Goal: Task Accomplishment & Management: Manage account settings

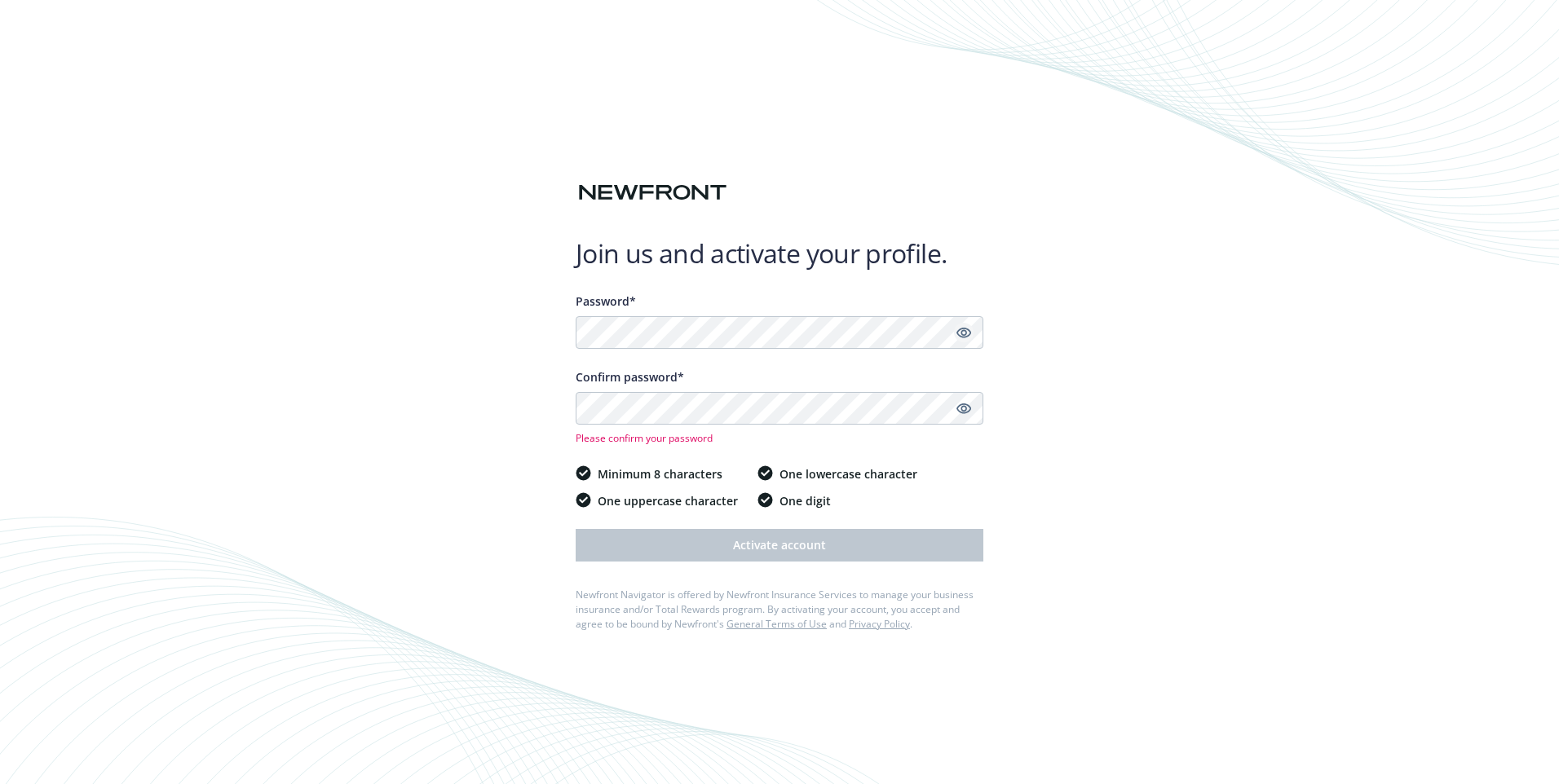
click at [960, 336] on icon "Show password" at bounding box center [964, 332] width 15 height 10
click at [963, 410] on icon "Show password" at bounding box center [964, 408] width 15 height 15
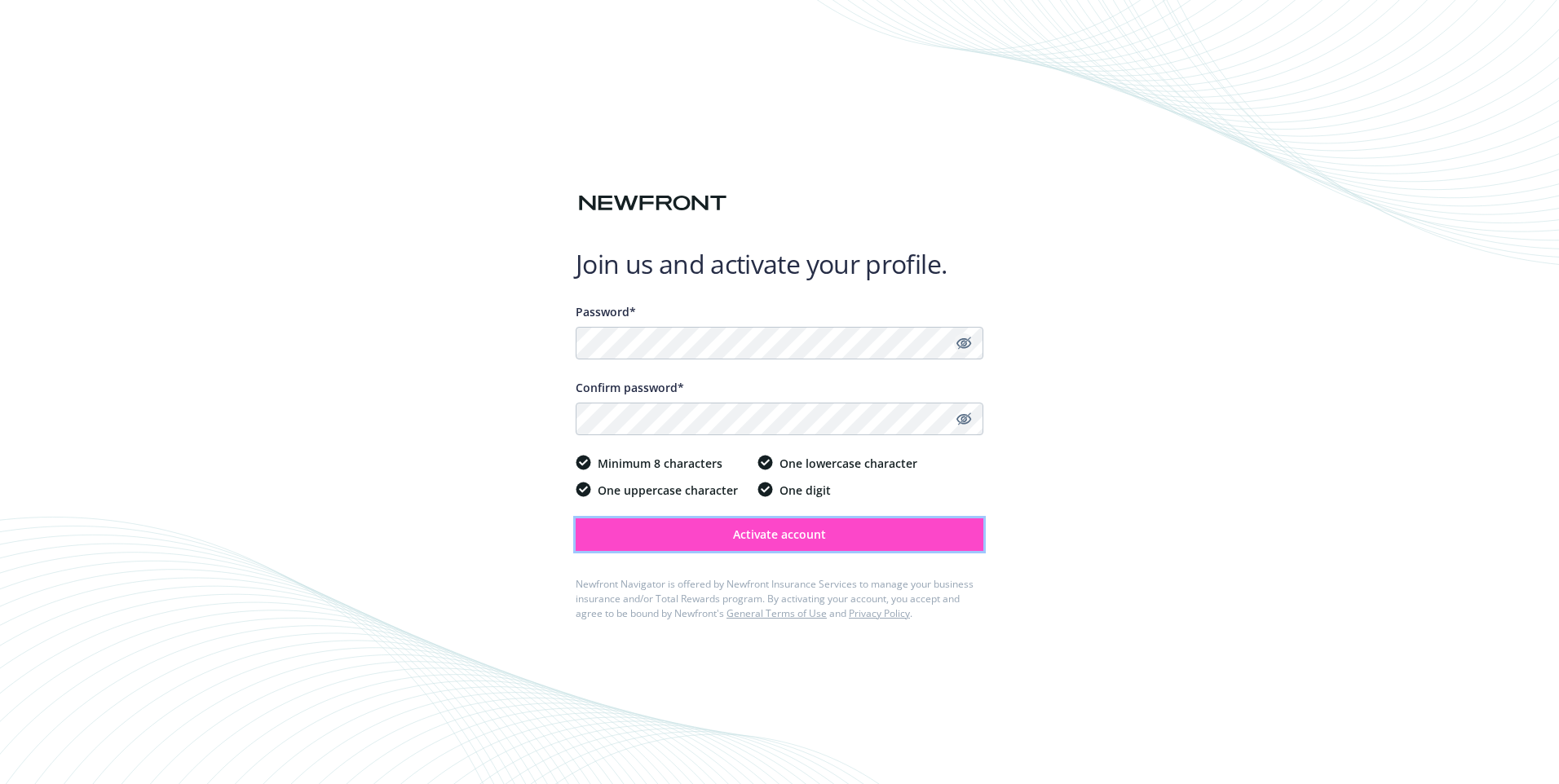
click at [746, 538] on span "Activate account" at bounding box center [780, 534] width 93 height 16
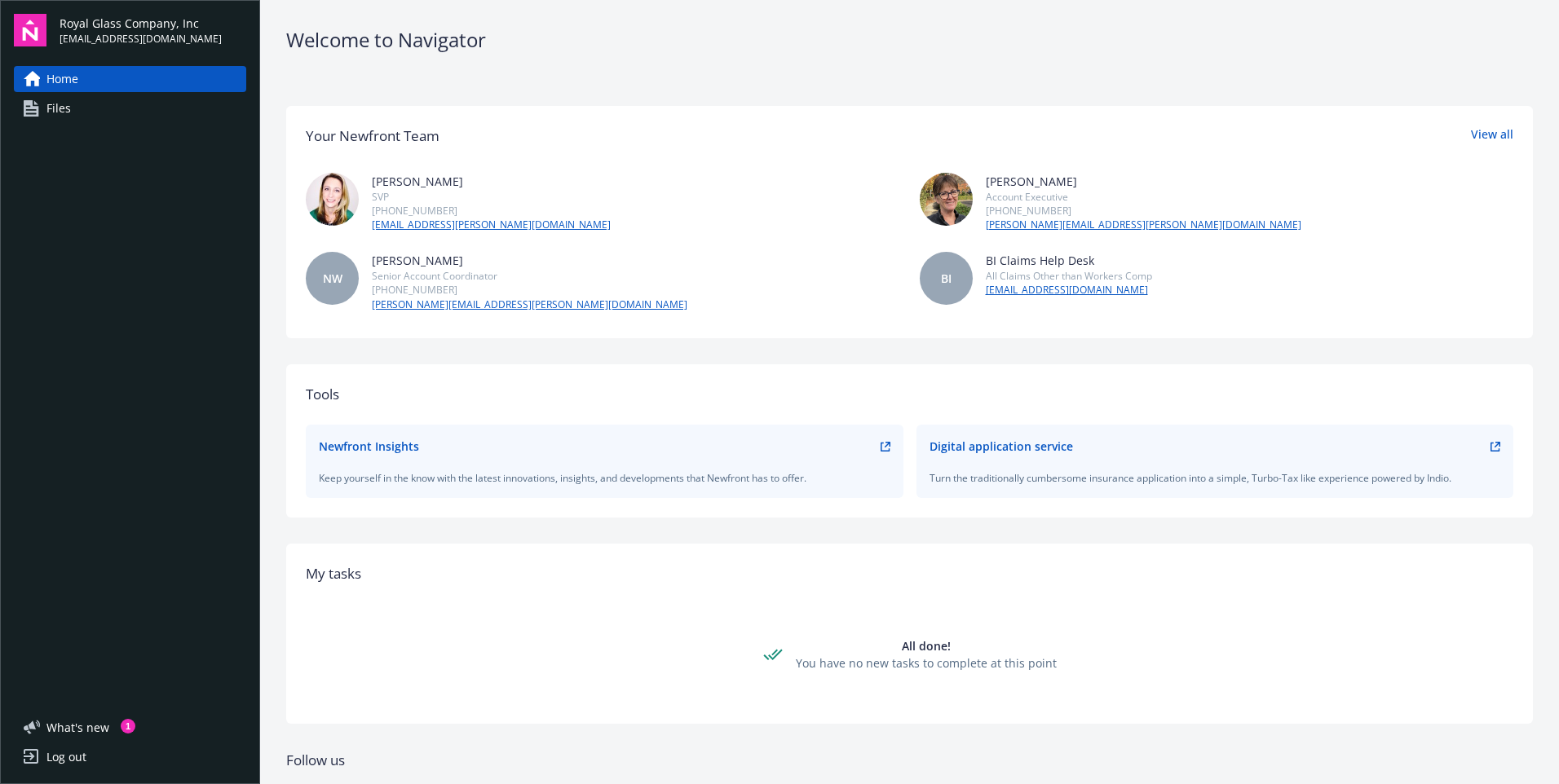
click at [50, 107] on span "Files" at bounding box center [58, 108] width 24 height 26
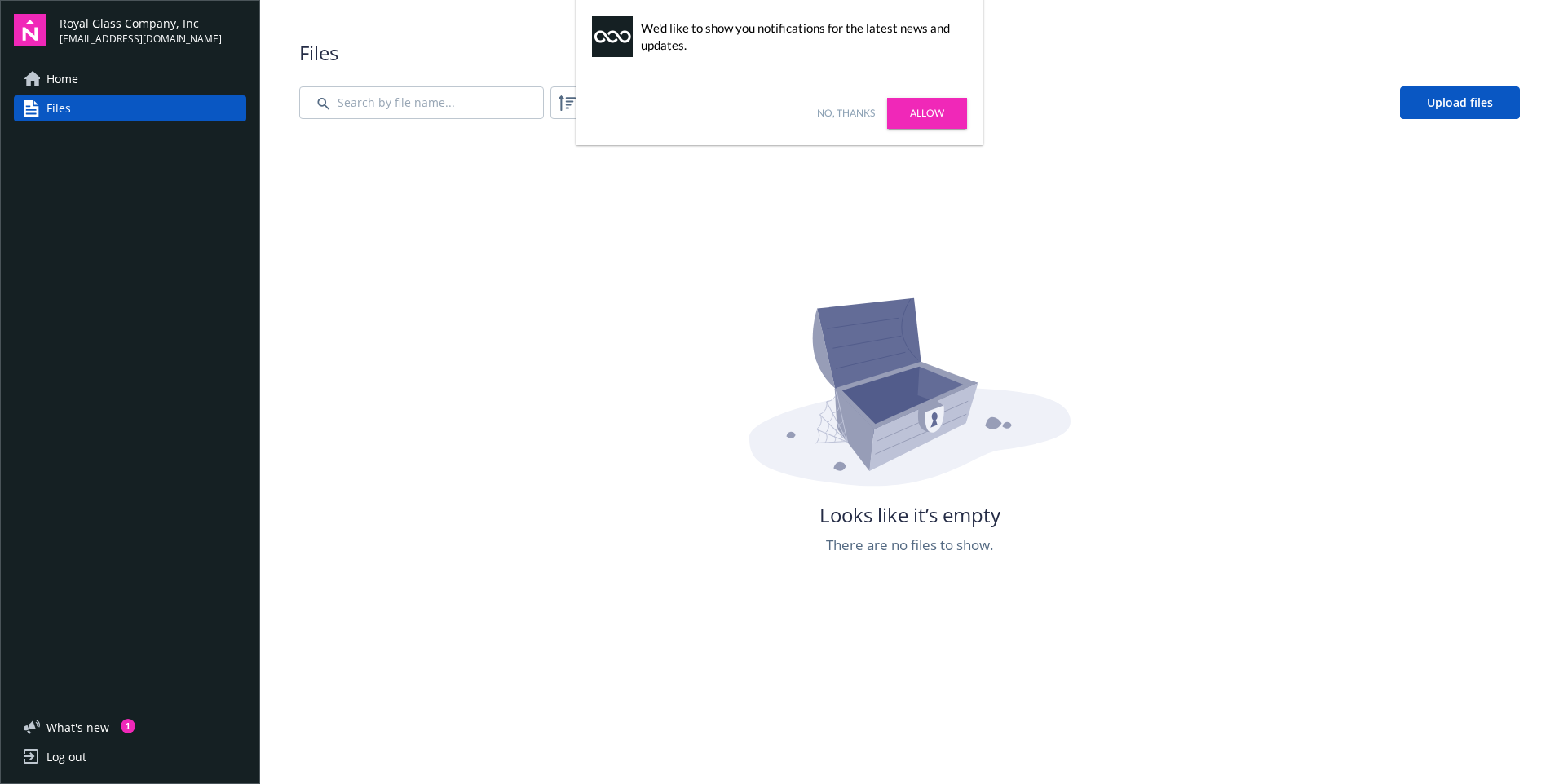
click at [855, 103] on div "No, thanks Allow" at bounding box center [780, 113] width 407 height 64
click at [841, 118] on link "No, thanks" at bounding box center [846, 114] width 58 height 15
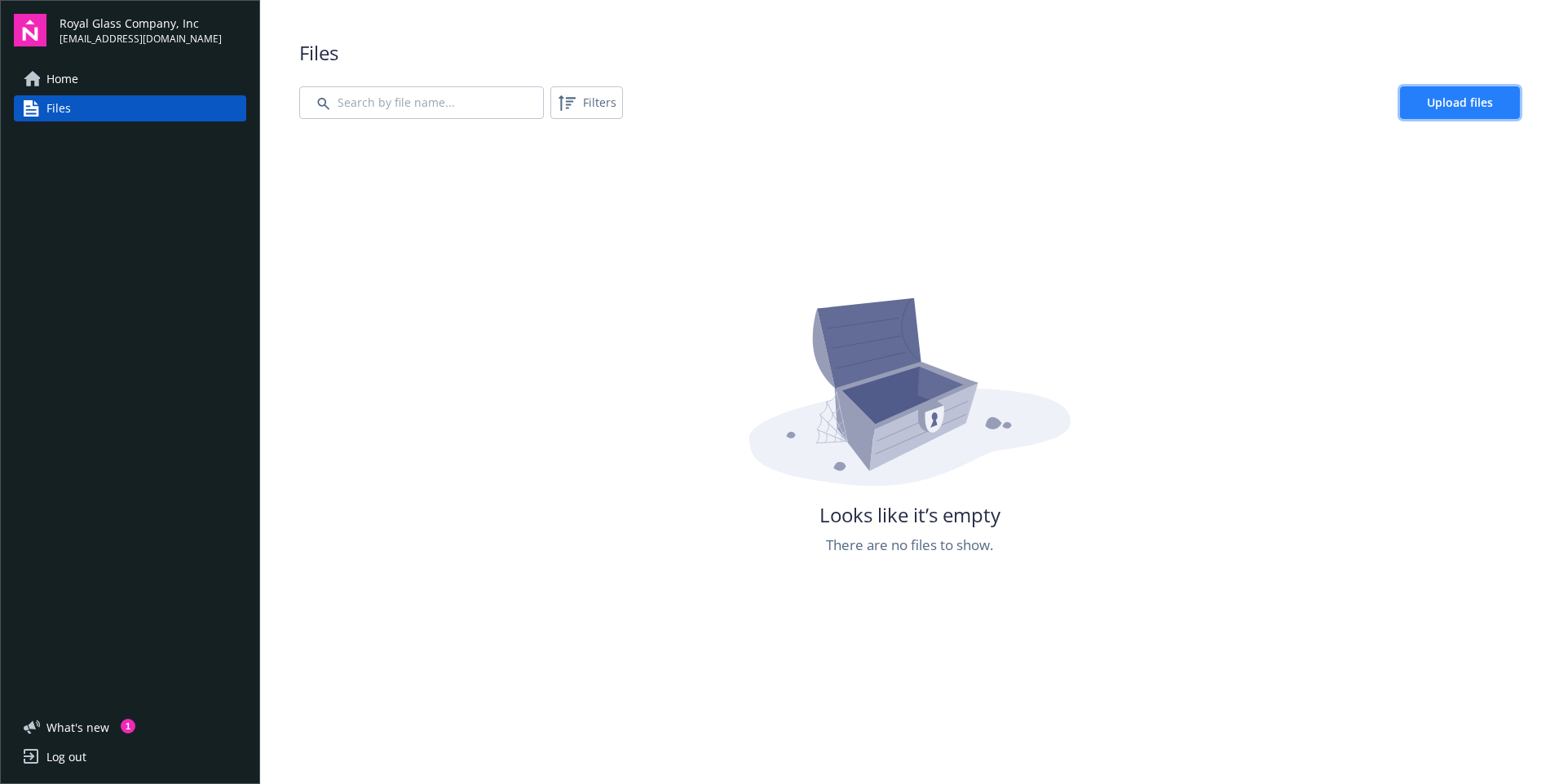
click at [1424, 90] on link "Upload files" at bounding box center [1459, 102] width 119 height 32
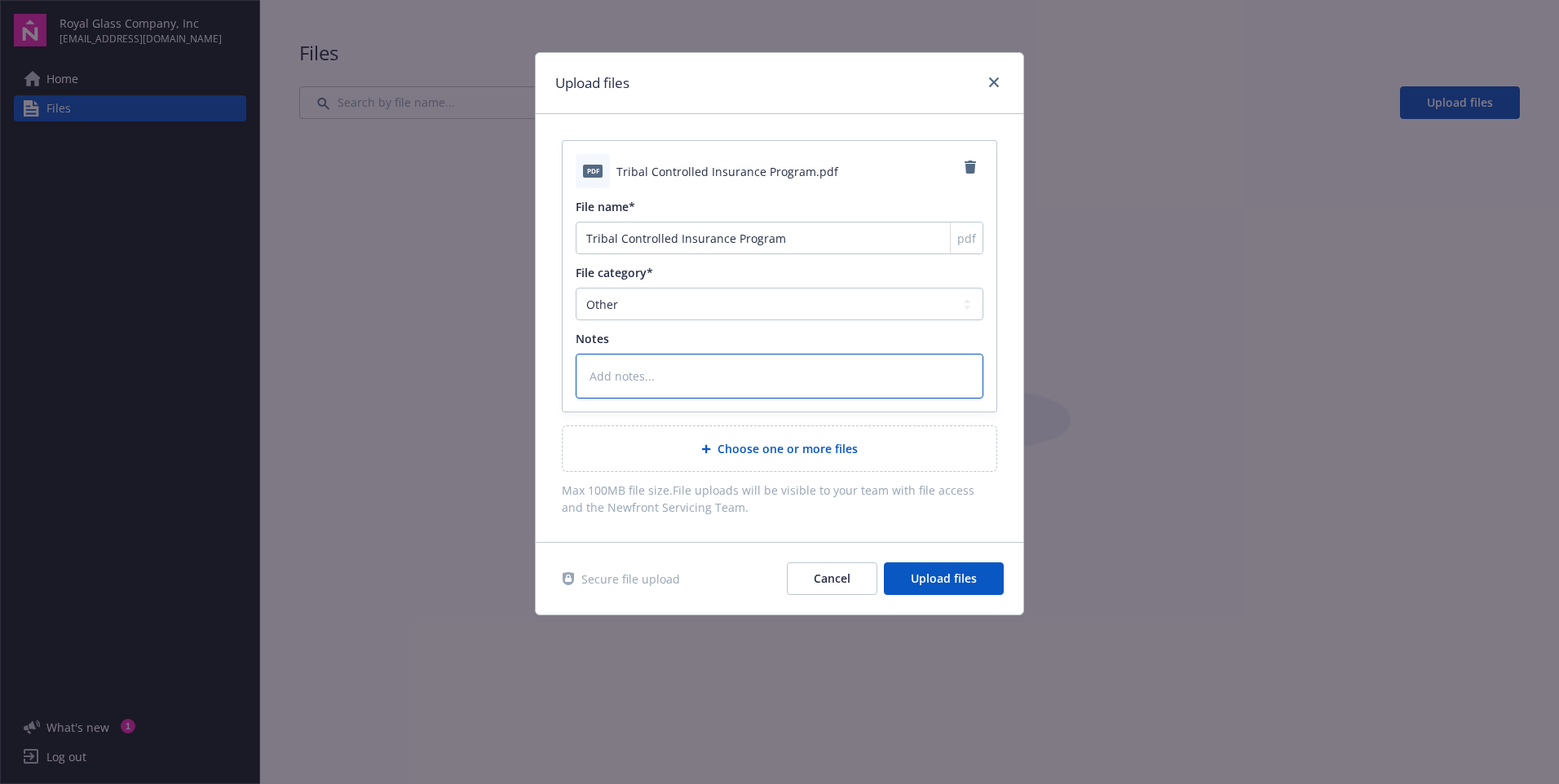
click at [607, 384] on textarea at bounding box center [780, 376] width 407 height 44
type textarea "x"
type textarea "S"
type textarea "x"
type textarea "Sk"
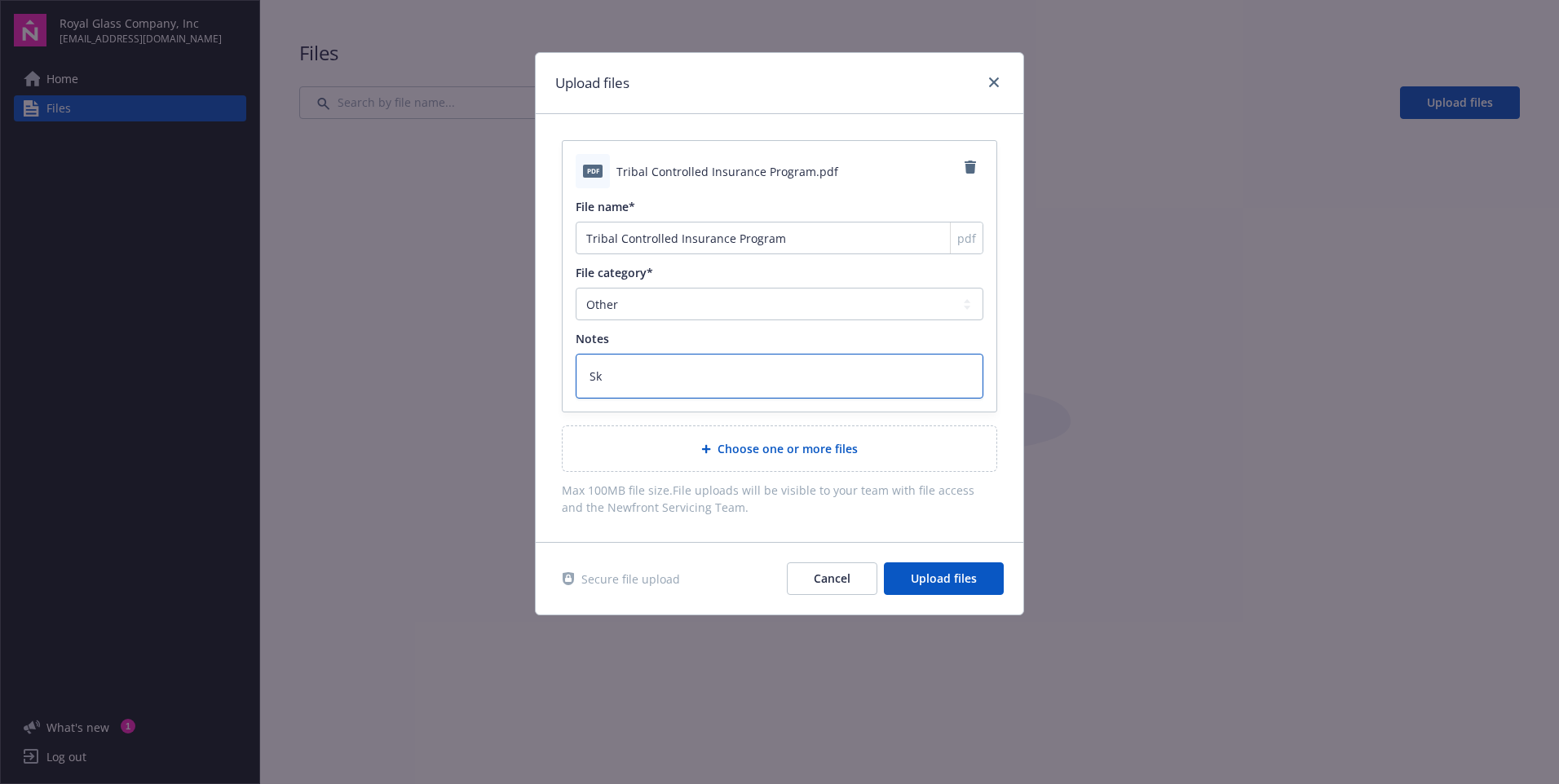
type textarea "x"
type textarea "Ski"
type textarea "x"
type textarea "Skiy"
type textarea "x"
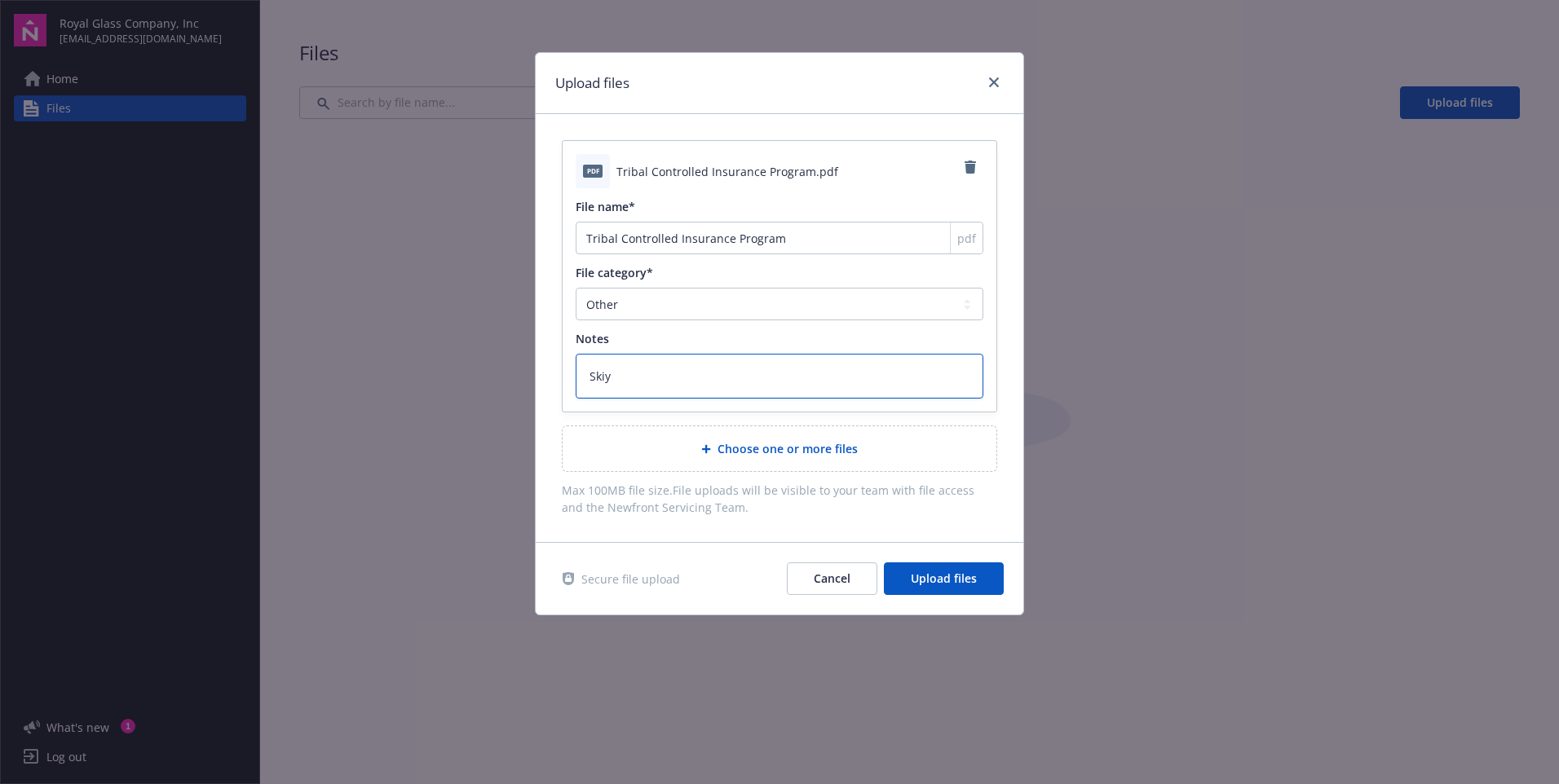
type textarea "Ski"
type textarea "x"
type textarea "Sk"
type textarea "x"
type textarea "Sky"
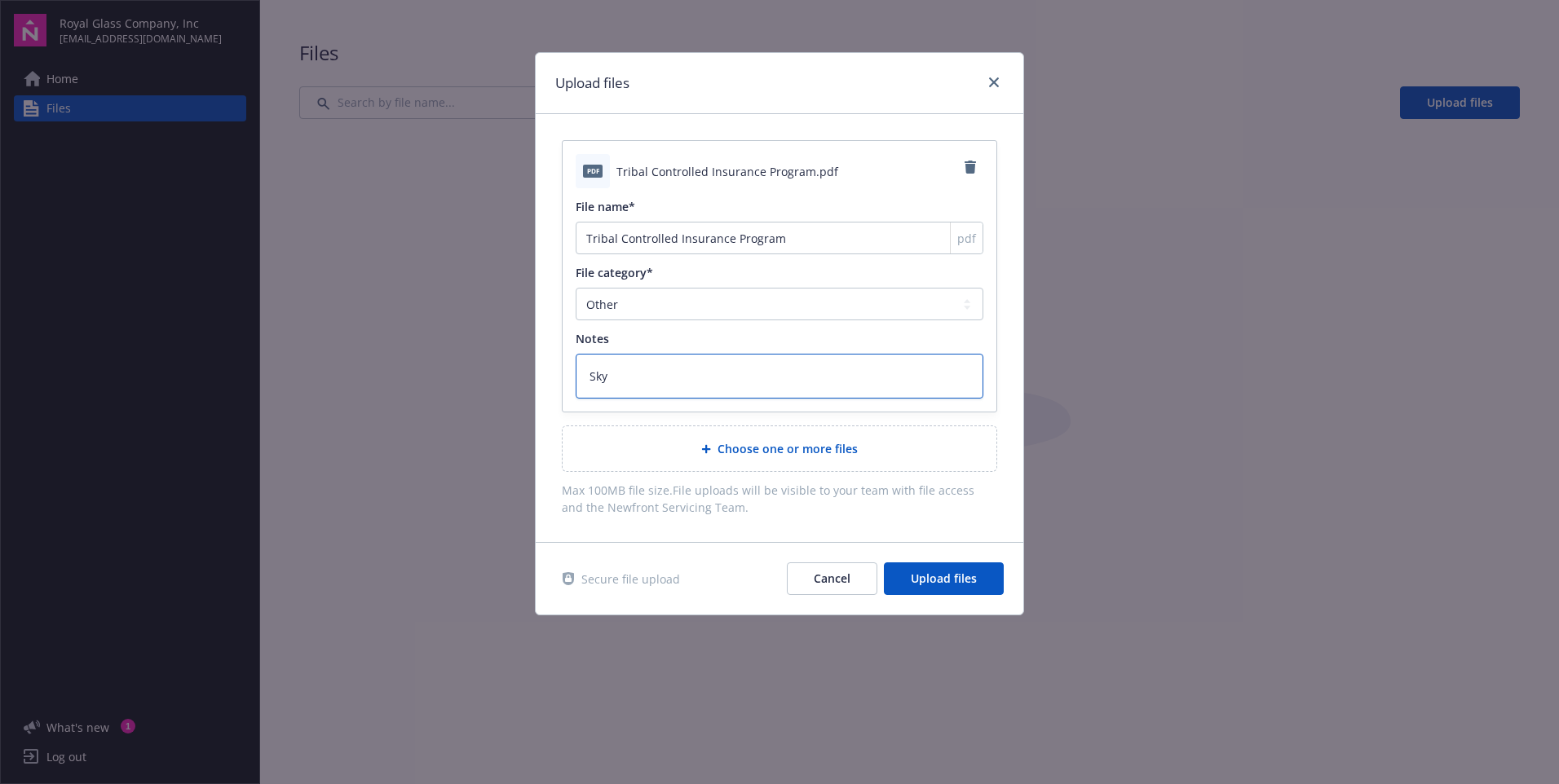
type textarea "x"
type textarea "Sky"
type textarea "x"
type textarea "Sky R"
type textarea "x"
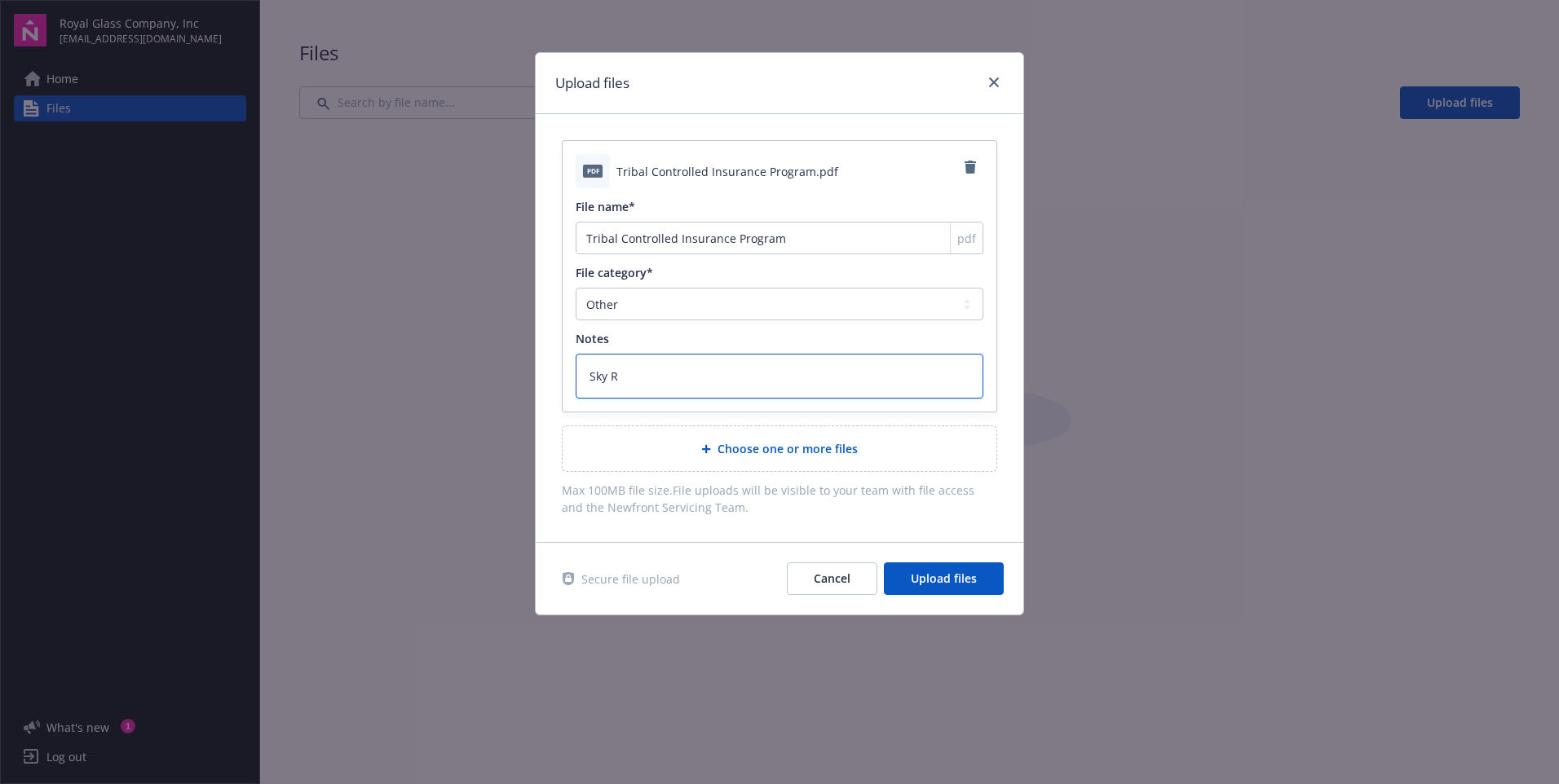
type textarea "Sky Ri"
type textarea "x"
type textarea "Sky Riv"
type textarea "x"
type textarea "Sky Rivi"
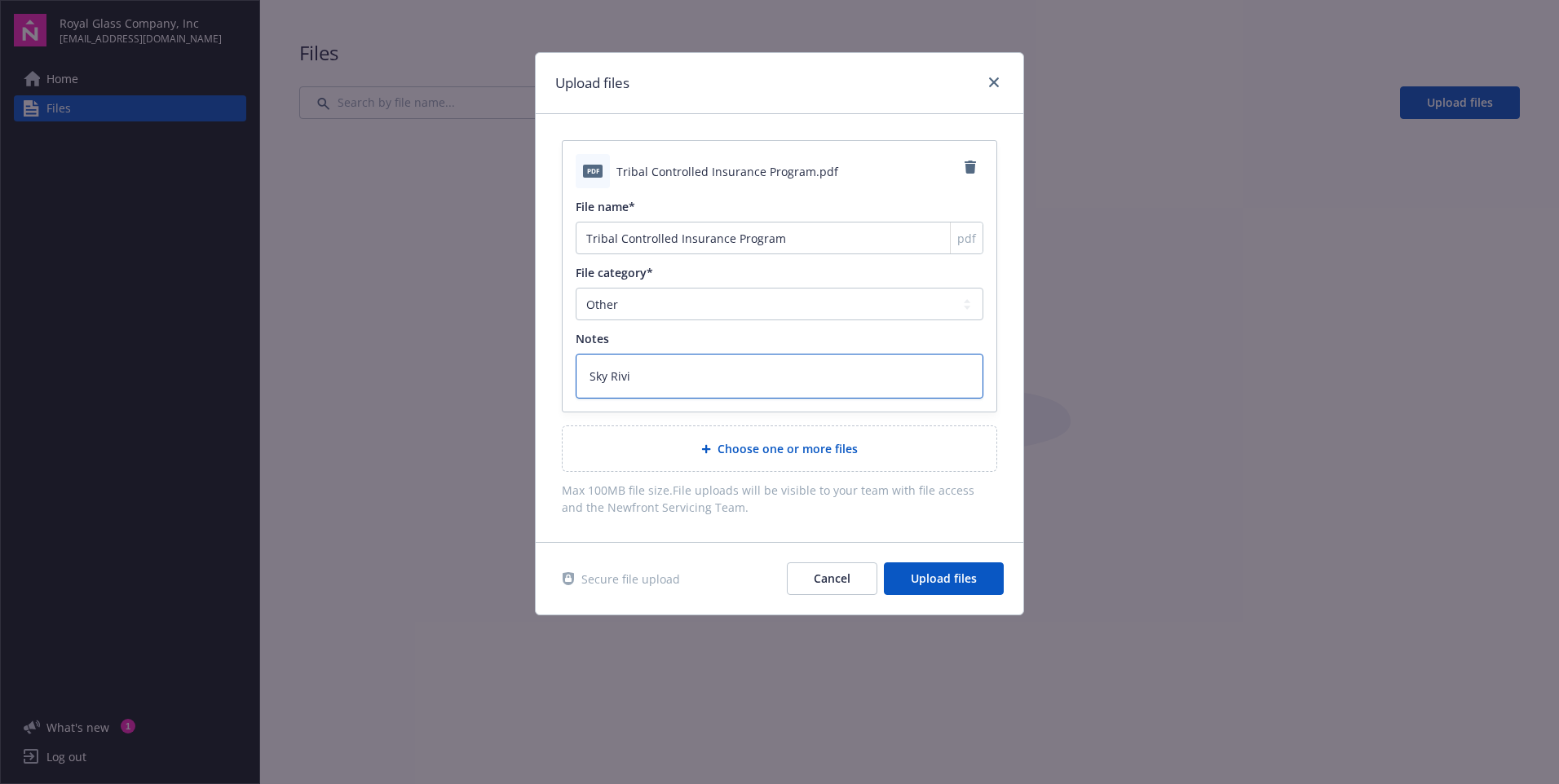
type textarea "x"
type textarea "Sky Riv"
type textarea "x"
type textarea "Sky Rive"
type textarea "x"
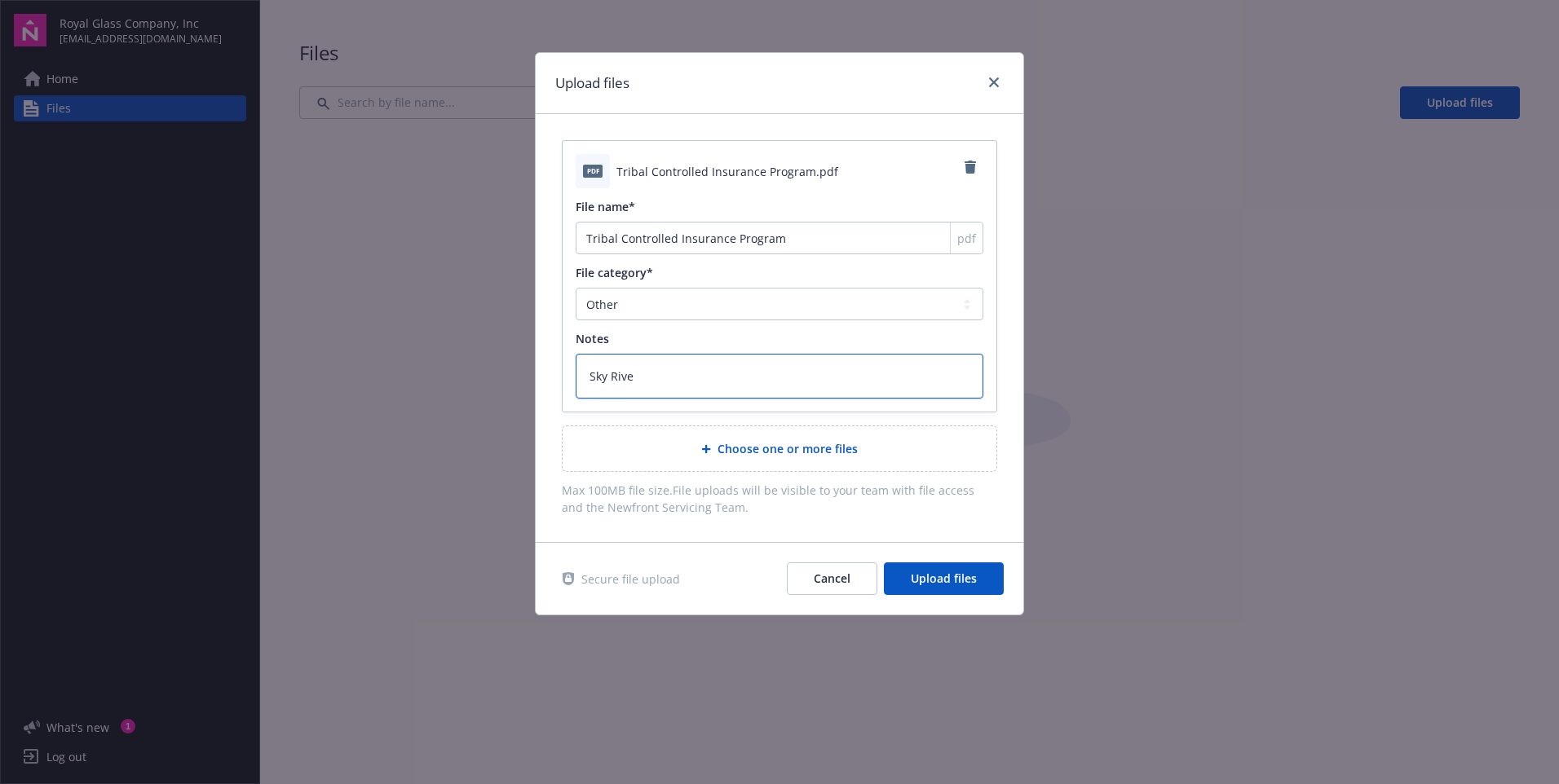
type textarea "Sky River"
type textarea "x"
type textarea "Sky River"
type textarea "x"
type textarea "Sky River C"
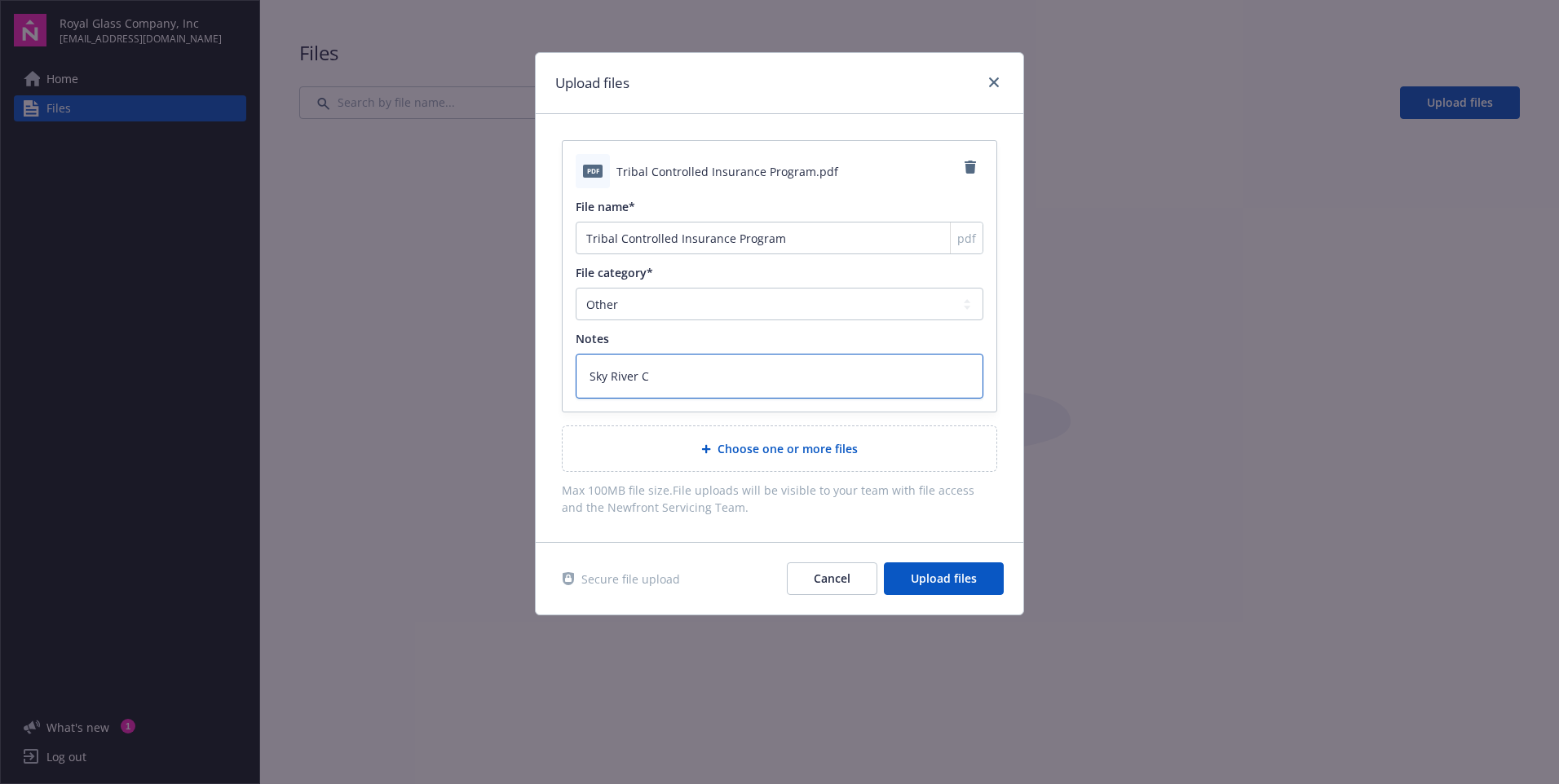
type textarea "x"
type textarea "Sky River Ca"
type textarea "x"
type textarea "Sky River Cas"
type textarea "x"
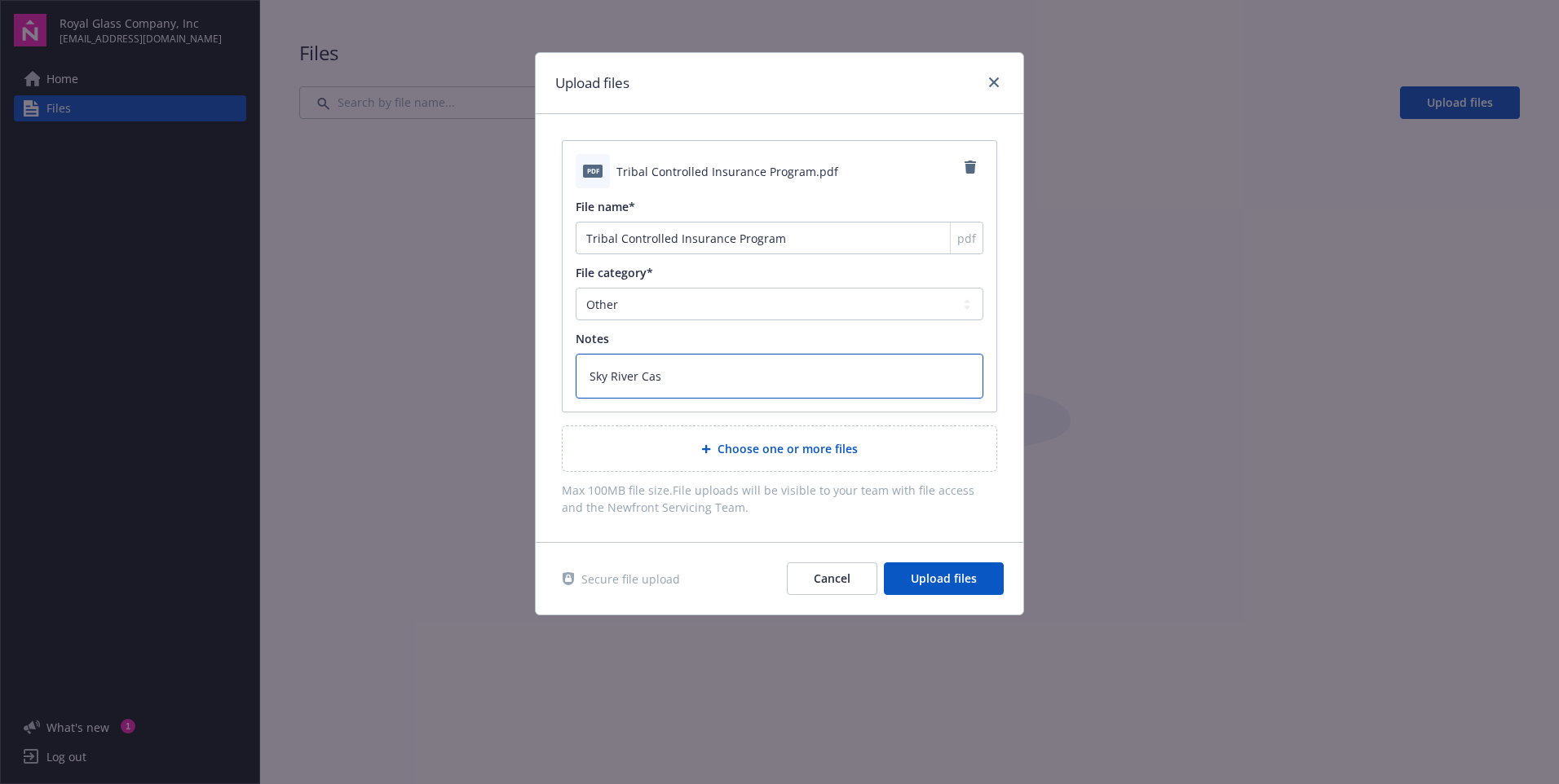
type textarea "Sky River Casi"
type textarea "x"
type textarea "Sky River Casin"
type textarea "x"
type textarea "Sky River Casino"
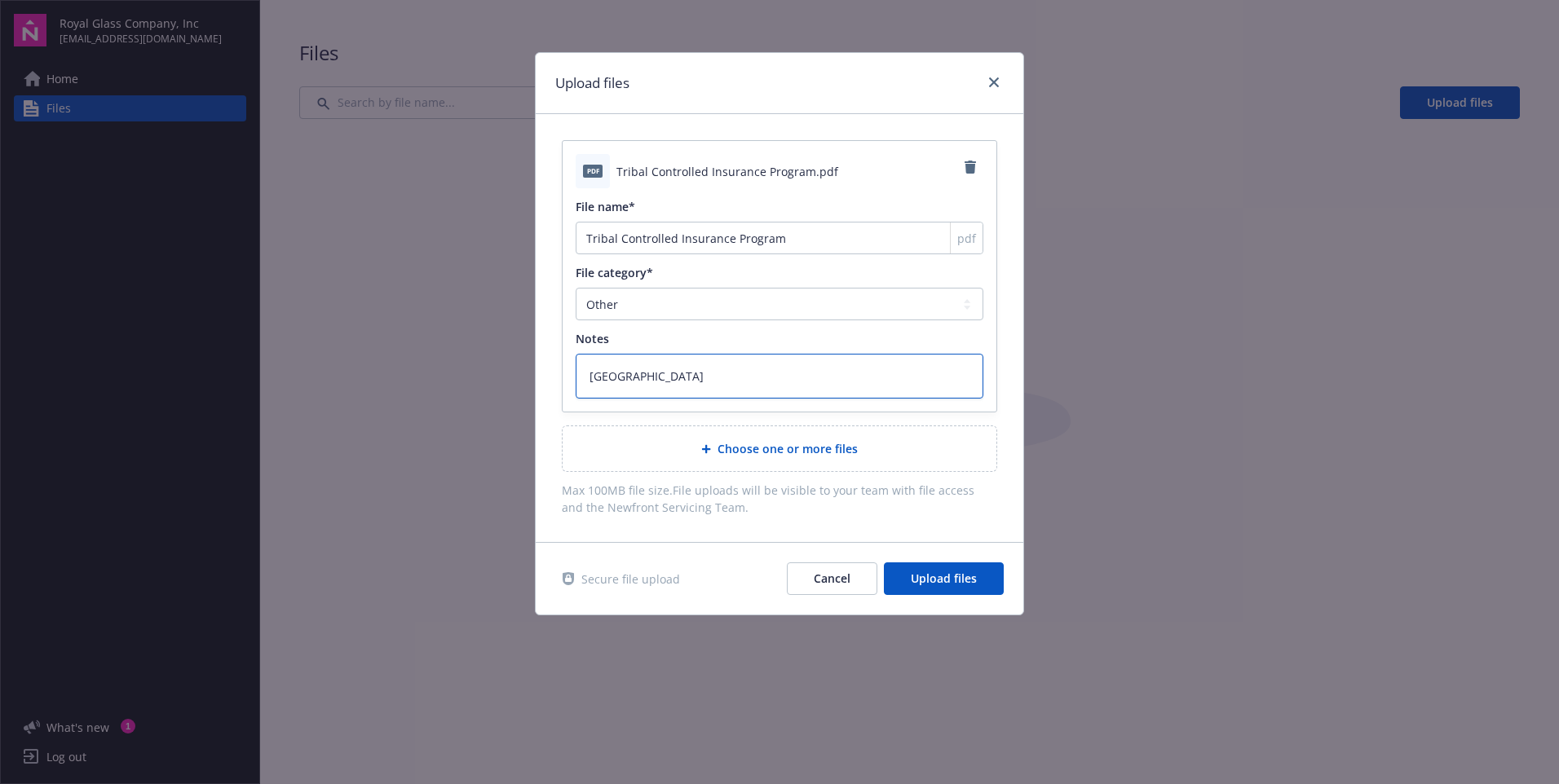
type textarea "x"
type textarea "Sky River Casino"
type textarea "x"
type textarea "Sky River Casino P"
type textarea "x"
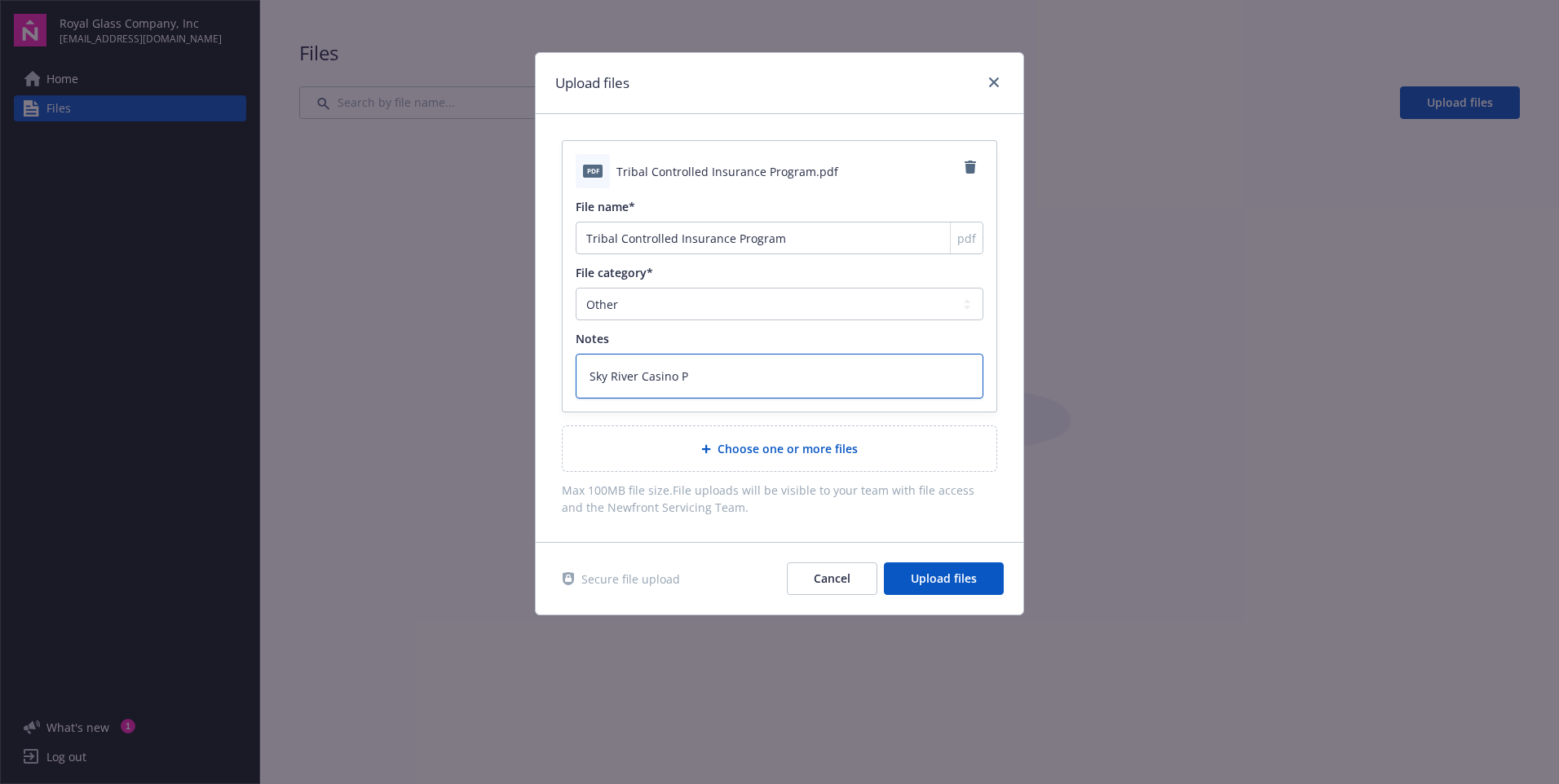
type textarea "Sky River Casino Ph"
type textarea "x"
type textarea "Sky River Casino Pha"
type textarea "x"
type textarea "Sky River Casino Phas"
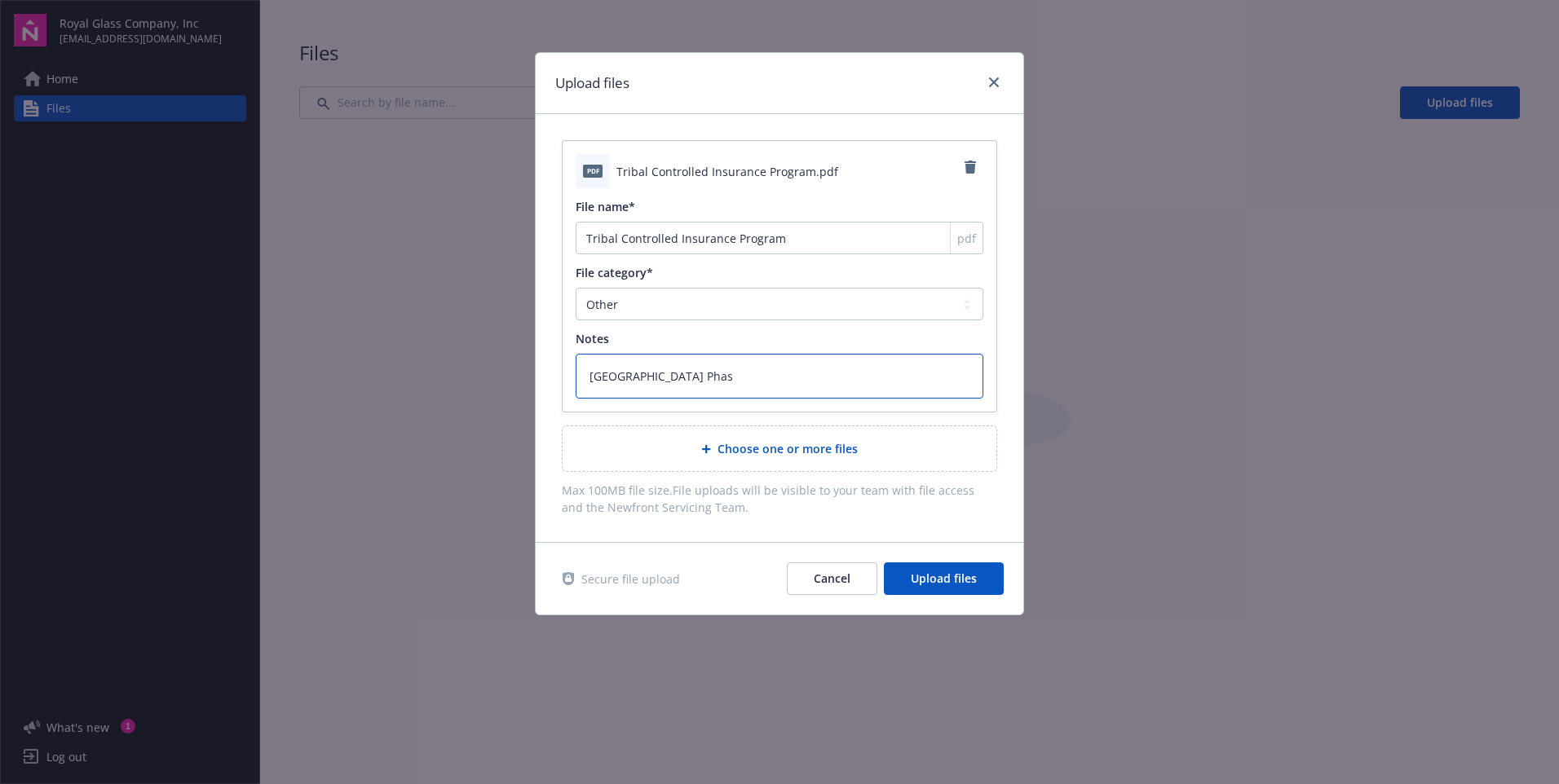
type textarea "x"
type textarea "Sky River Casino Phase"
type textarea "x"
type textarea "Sky River Casino Phase 2"
type textarea "x"
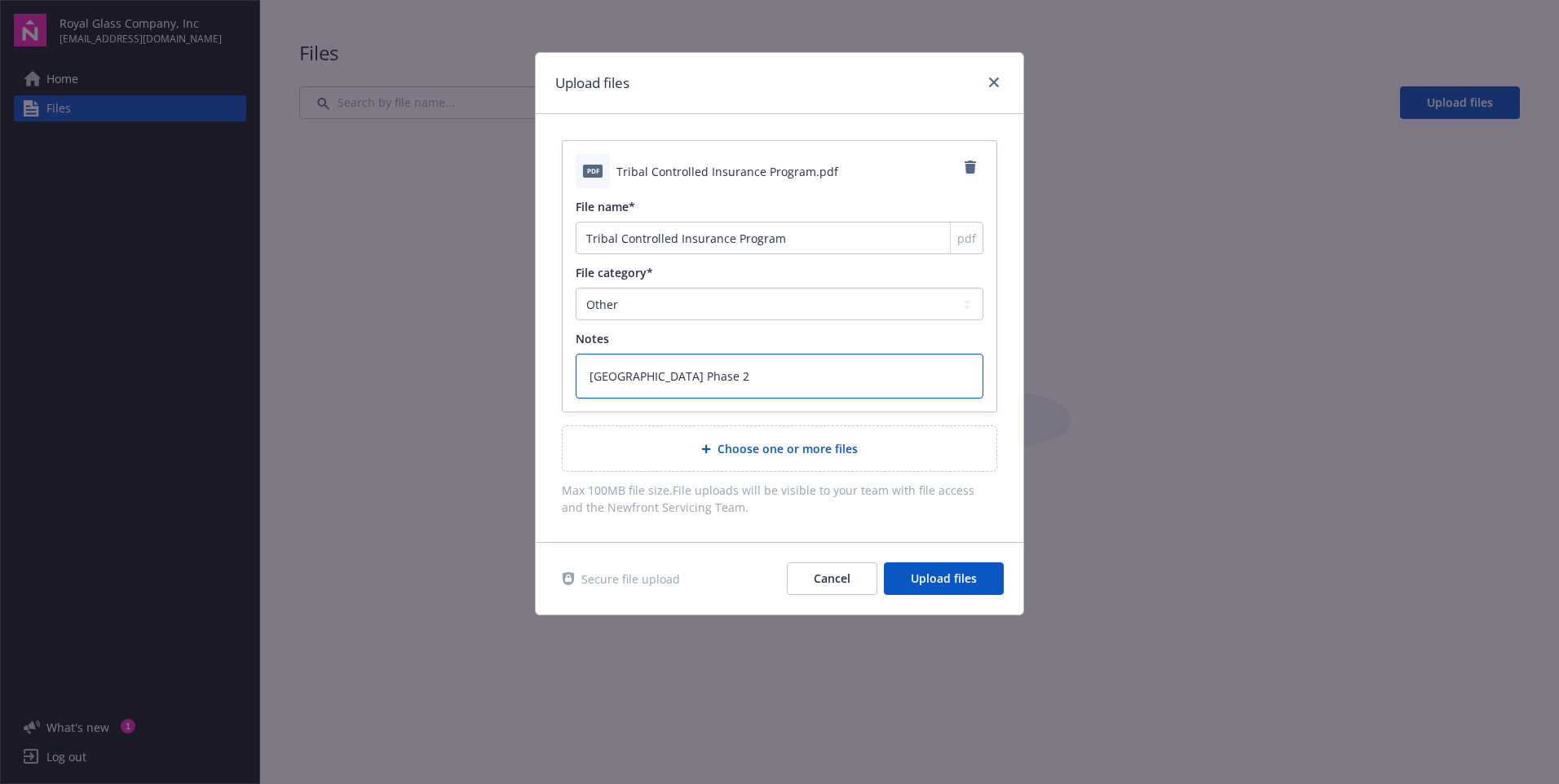
type textarea "Sky River Casino Phase 2A"
type textarea "x"
type textarea "Sky River Casino Phase 2A"
type textarea "x"
type textarea "Sky River Casino Phase 2A R"
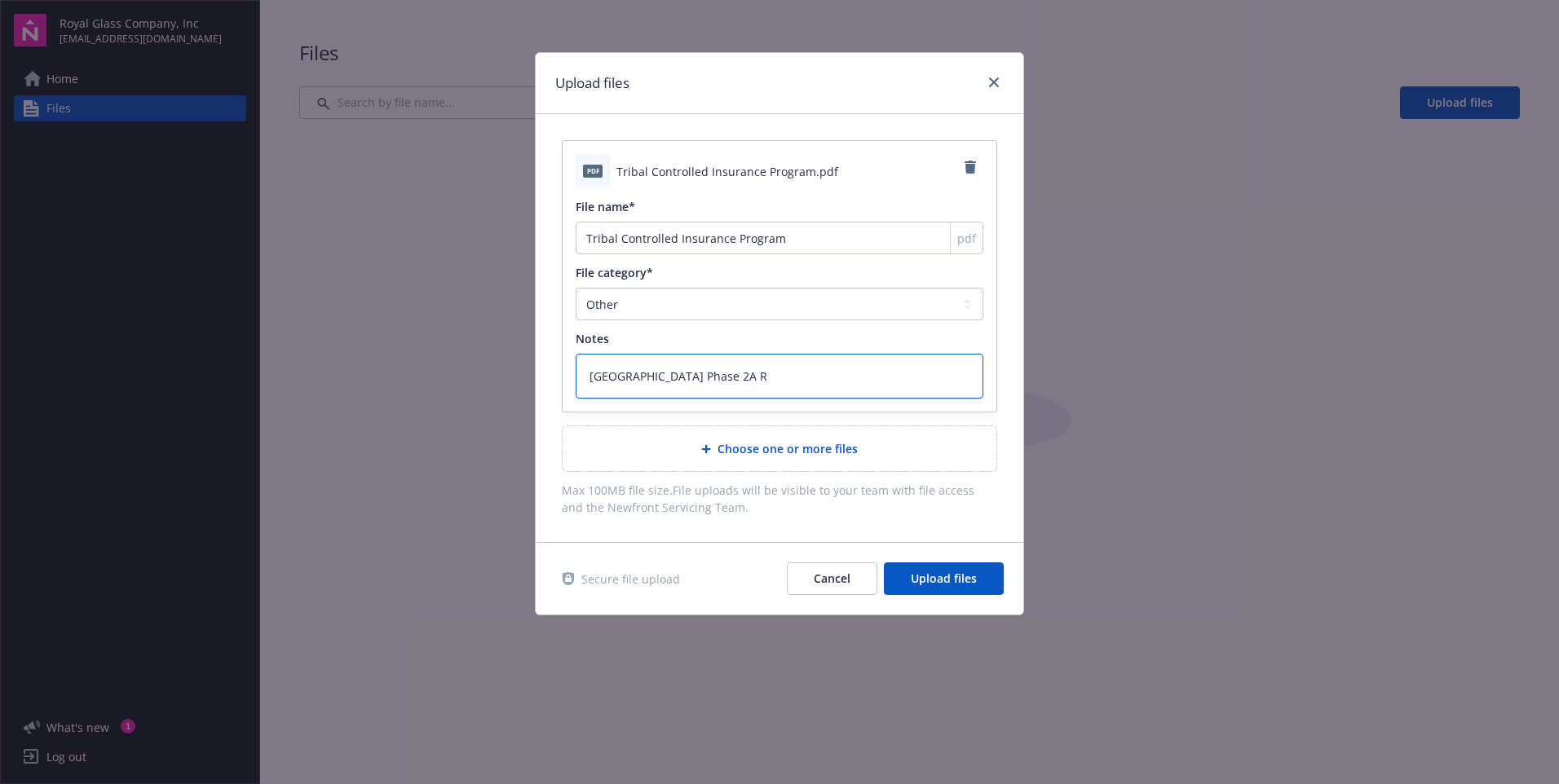
type textarea "x"
type textarea "Sky River Casino Phase 2A RG"
type textarea "x"
type textarea "Sky River Casino Phase 2A RGC"
type textarea "x"
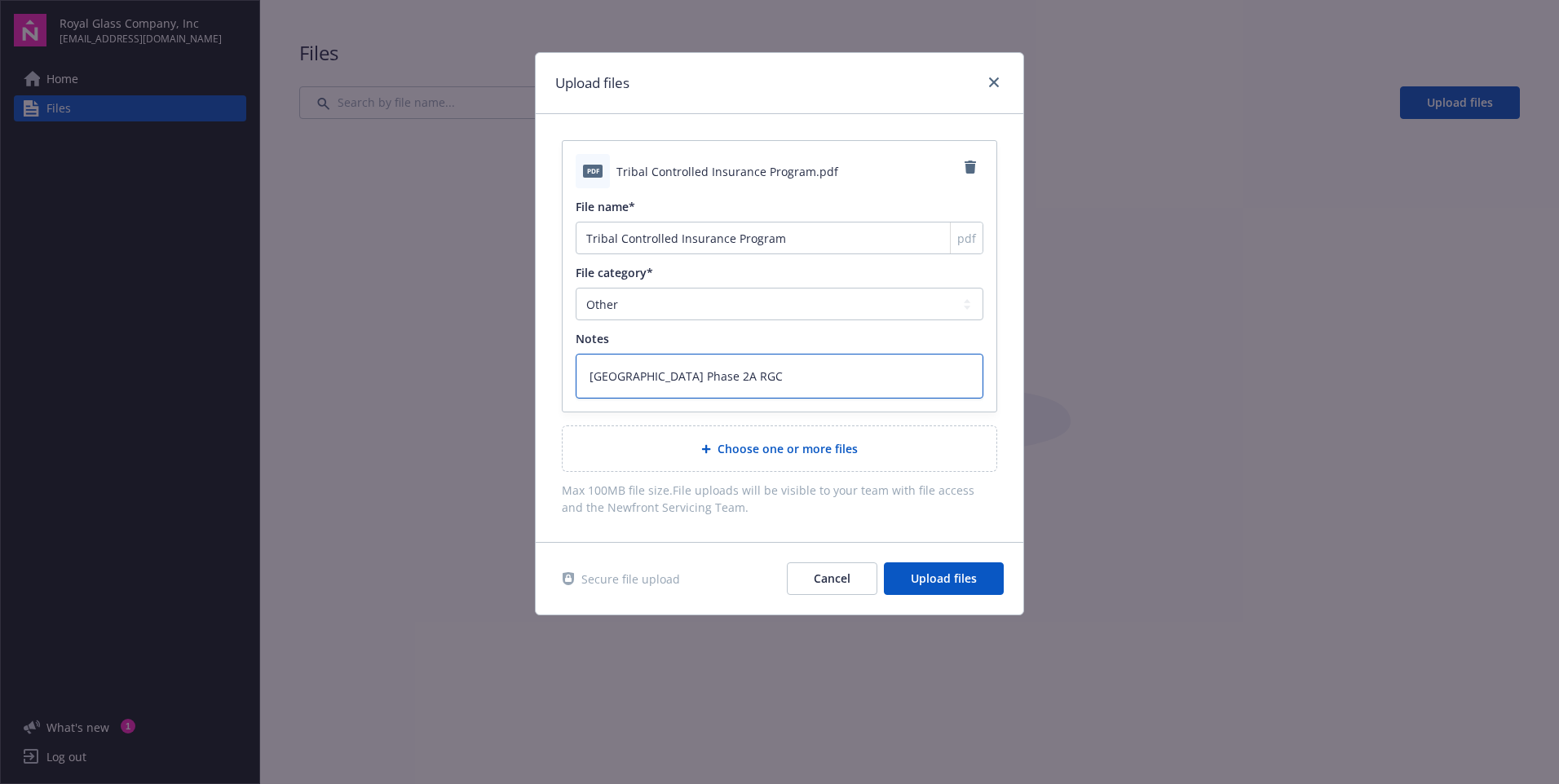
type textarea "Sky River Casino Phase 2A RGC"
type textarea "x"
type textarea "Sky River Casino Phase 2A RGC #"
type textarea "x"
type textarea "Sky River Casino Phase 2A RGC #2"
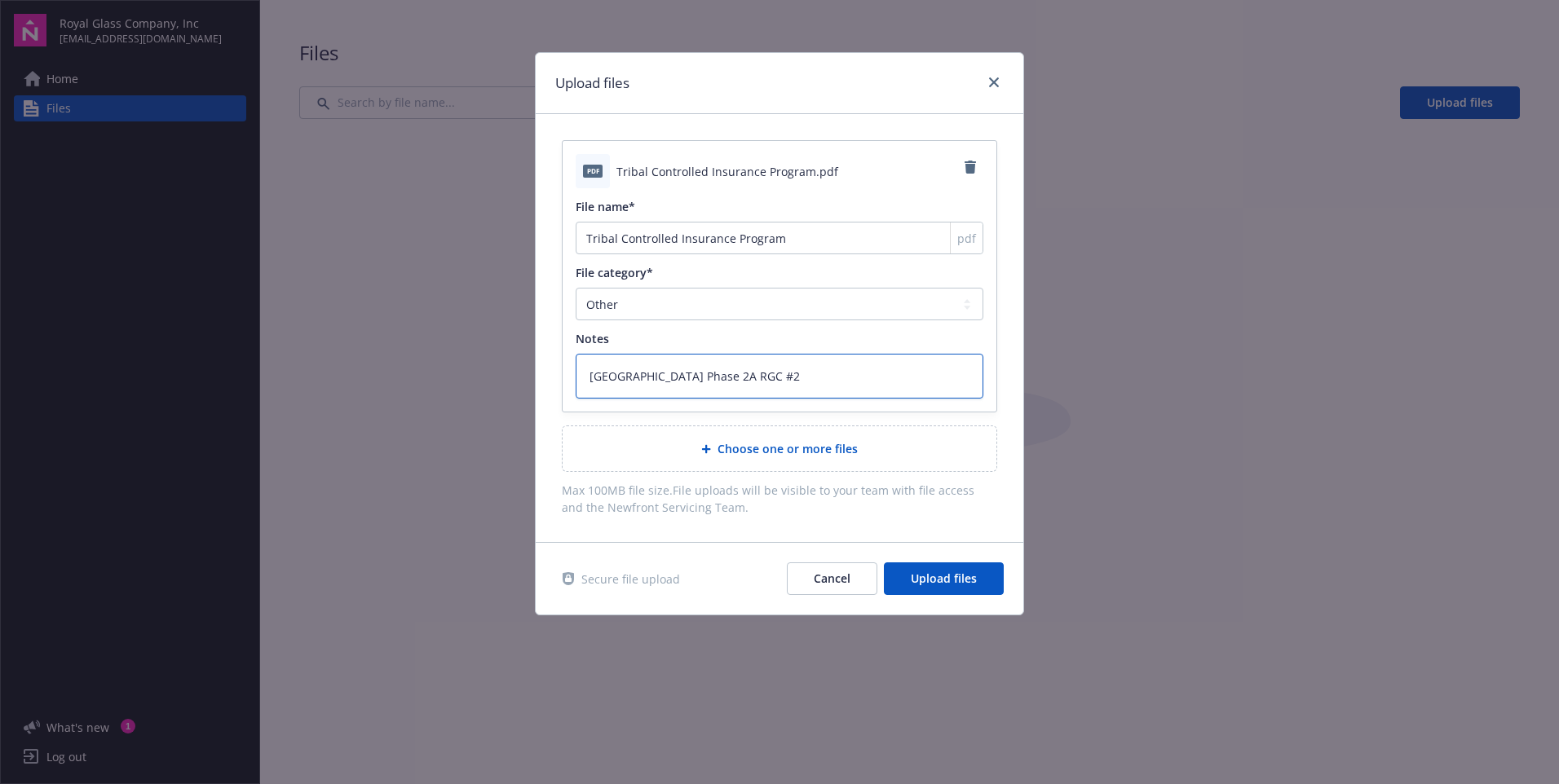
type textarea "x"
type textarea "Sky River Casino Phase 2A RGC #24"
type textarea "x"
type textarea "Sky River Casino Phase 2A RGC #240"
type textarea "x"
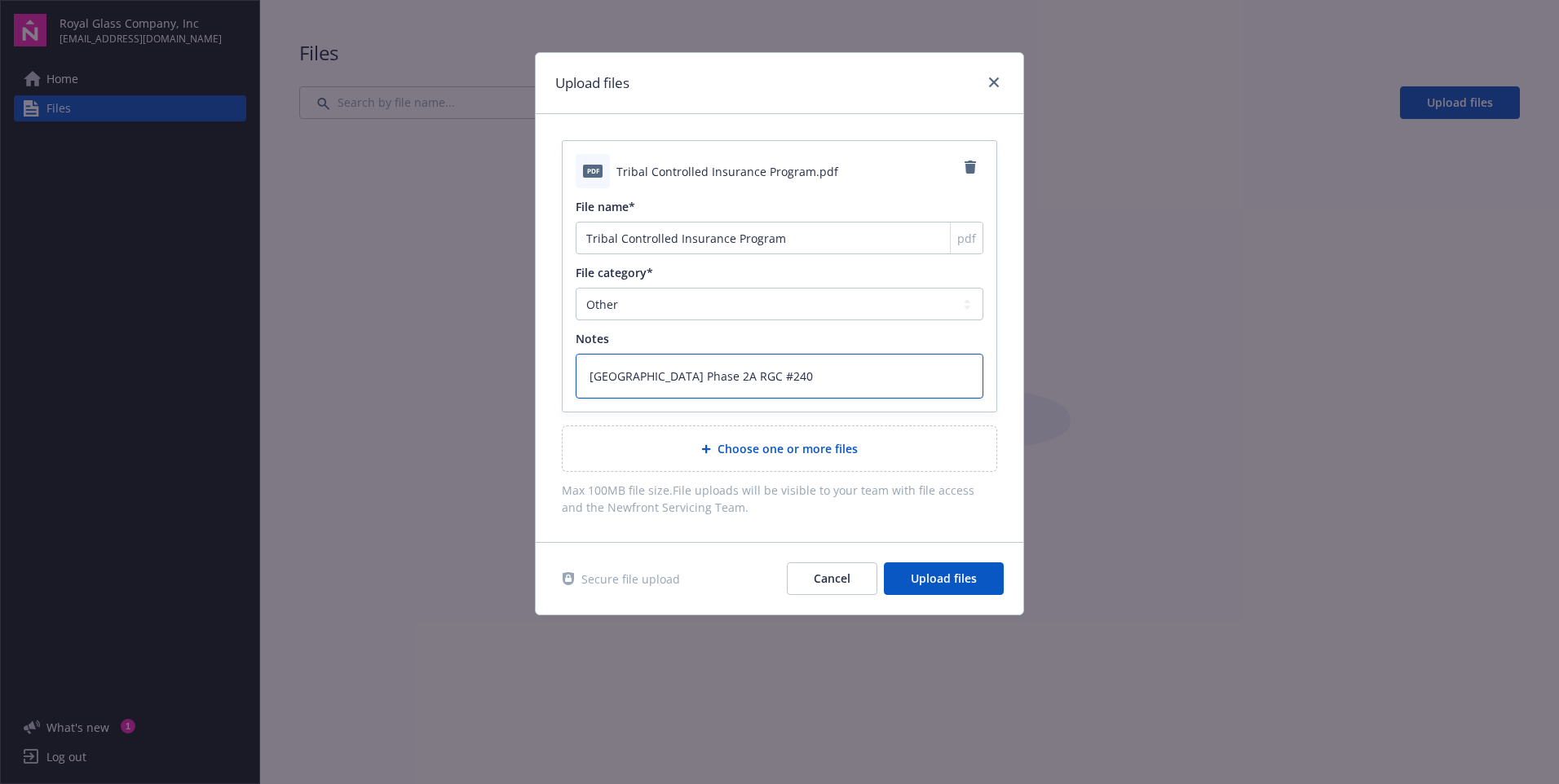
type textarea "Sky River Casino Phase 2A RGC #2400"
type textarea "x"
type textarea "Sky River Casino Phase 2A RGC #24007"
type textarea "x"
type textarea "Sky River Casino Phase 2A RGC #240073"
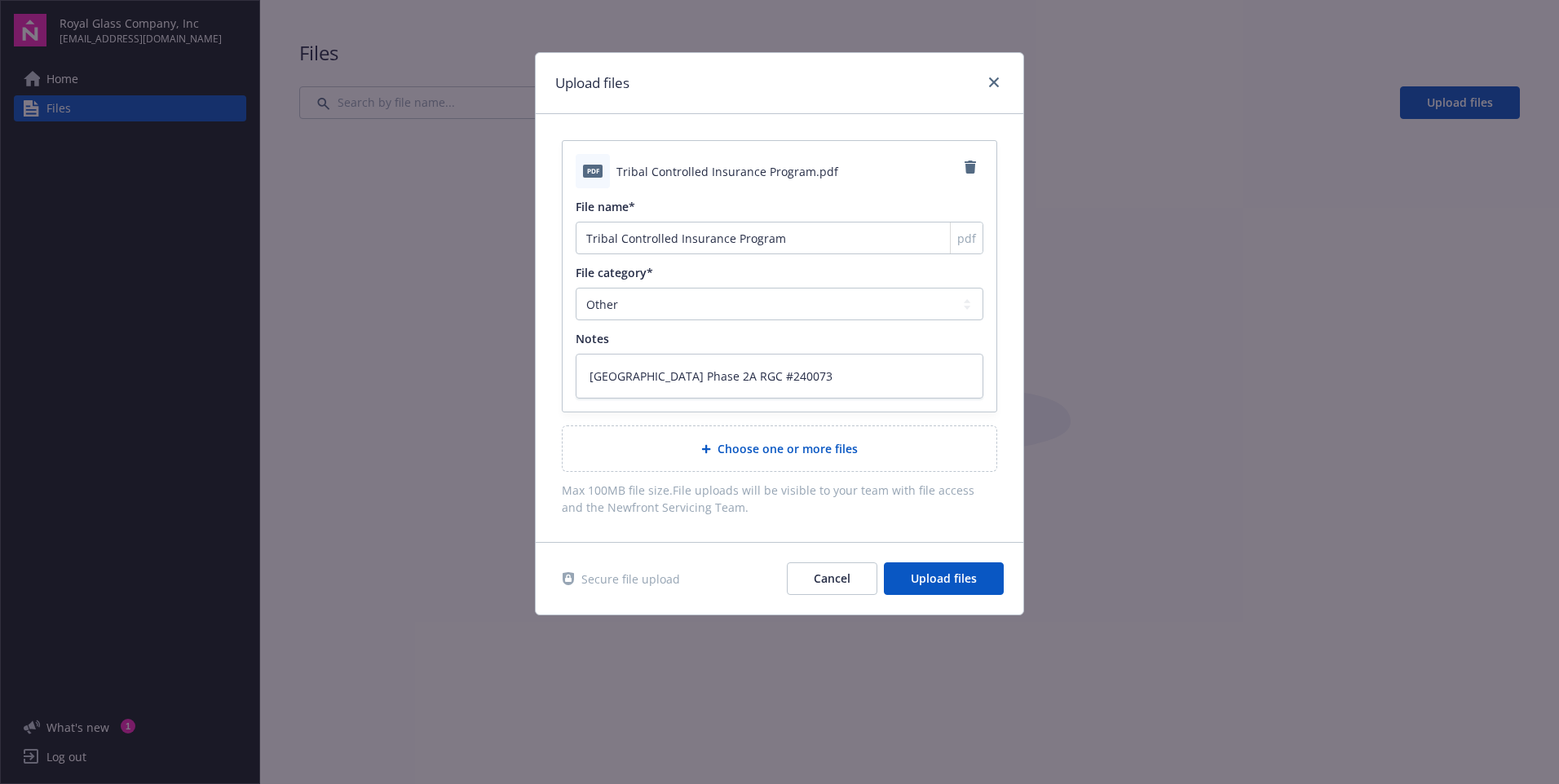
click at [755, 459] on div "Choose one or more files" at bounding box center [780, 449] width 434 height 44
click at [927, 578] on span "Upload files" at bounding box center [943, 579] width 66 height 16
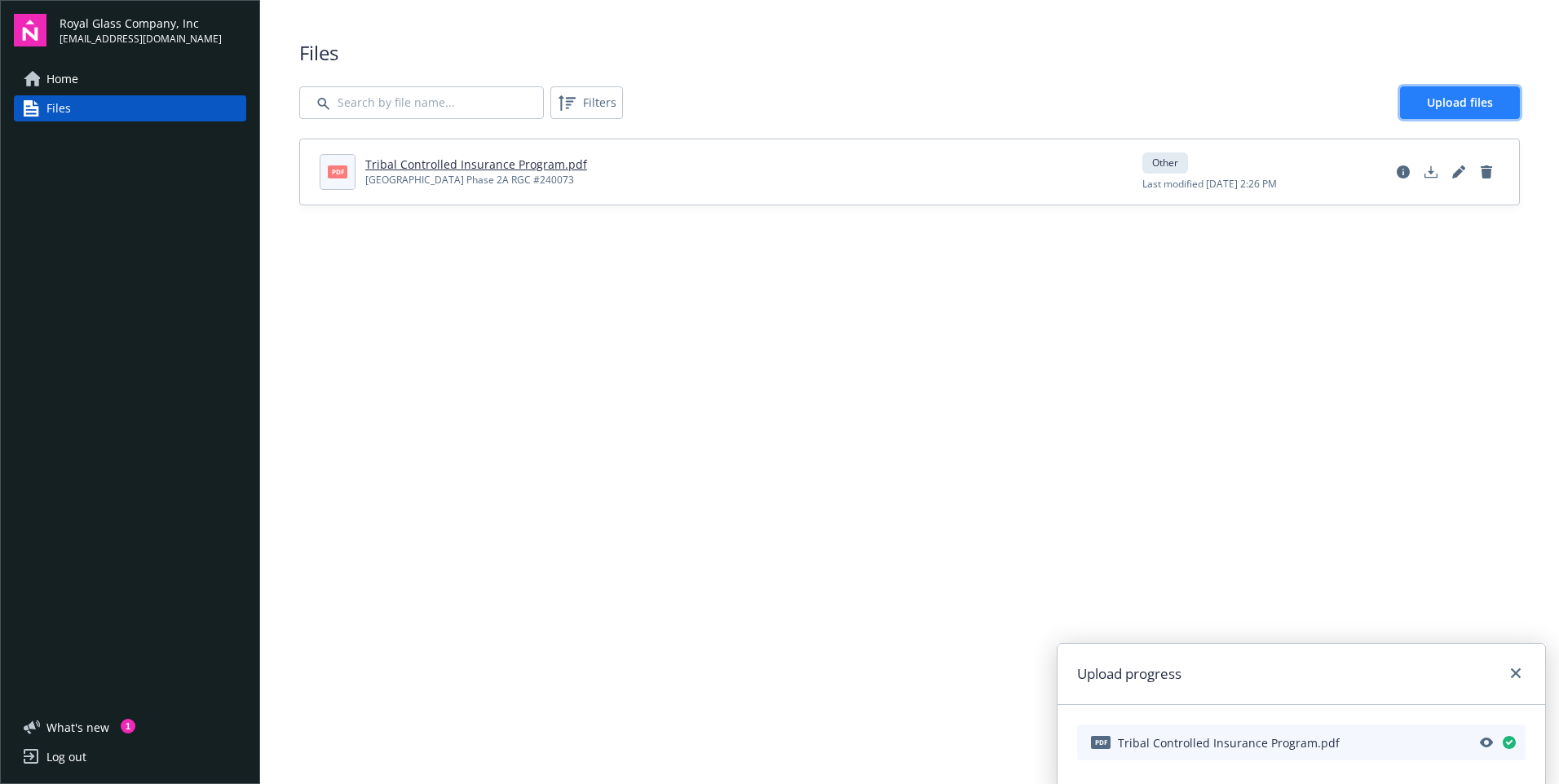
click at [1445, 107] on span "Upload files" at bounding box center [1460, 102] width 66 height 16
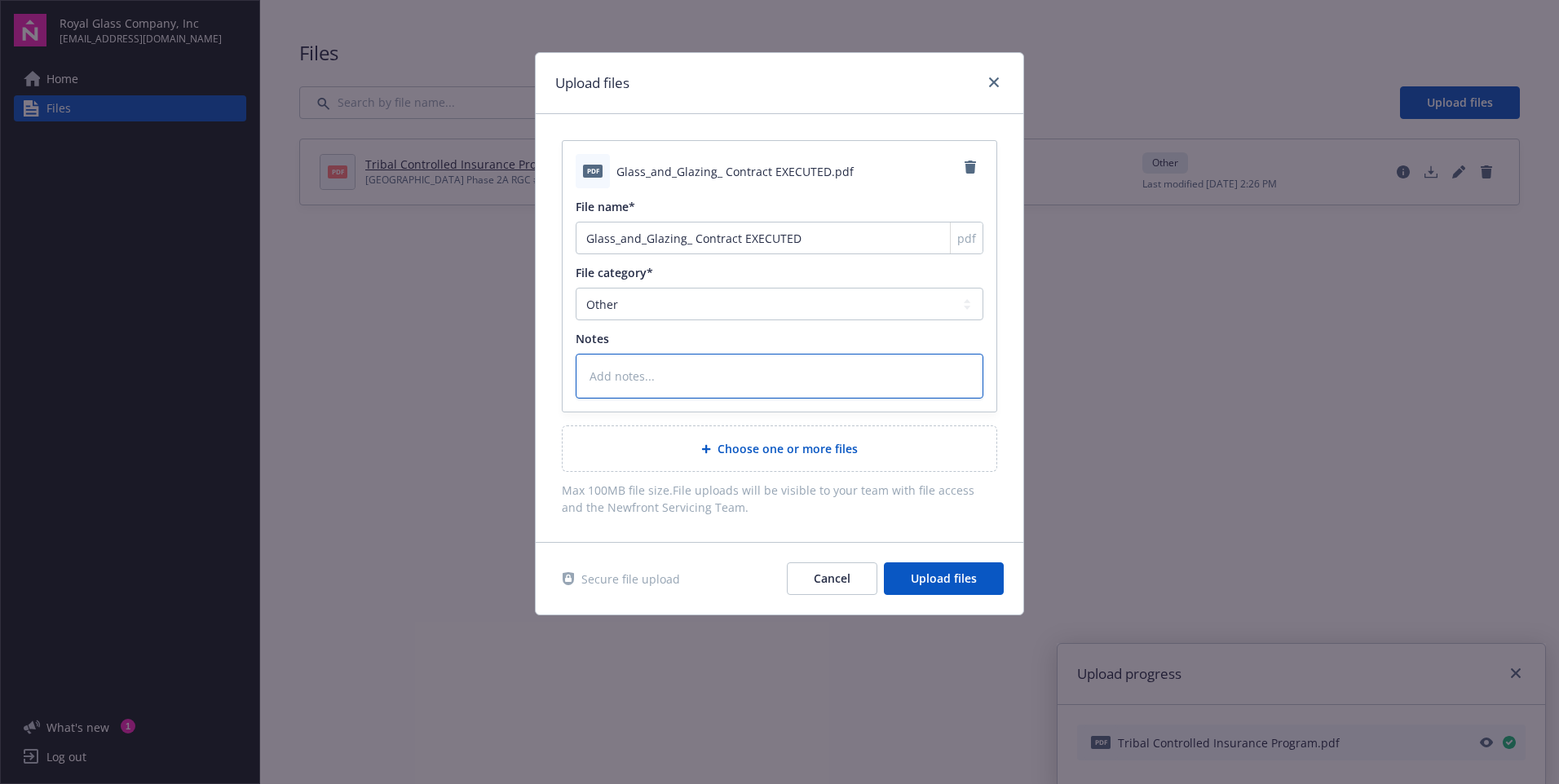
click at [628, 387] on textarea at bounding box center [780, 376] width 407 height 44
type textarea "x"
type textarea "S"
type textarea "x"
type textarea "Sy"
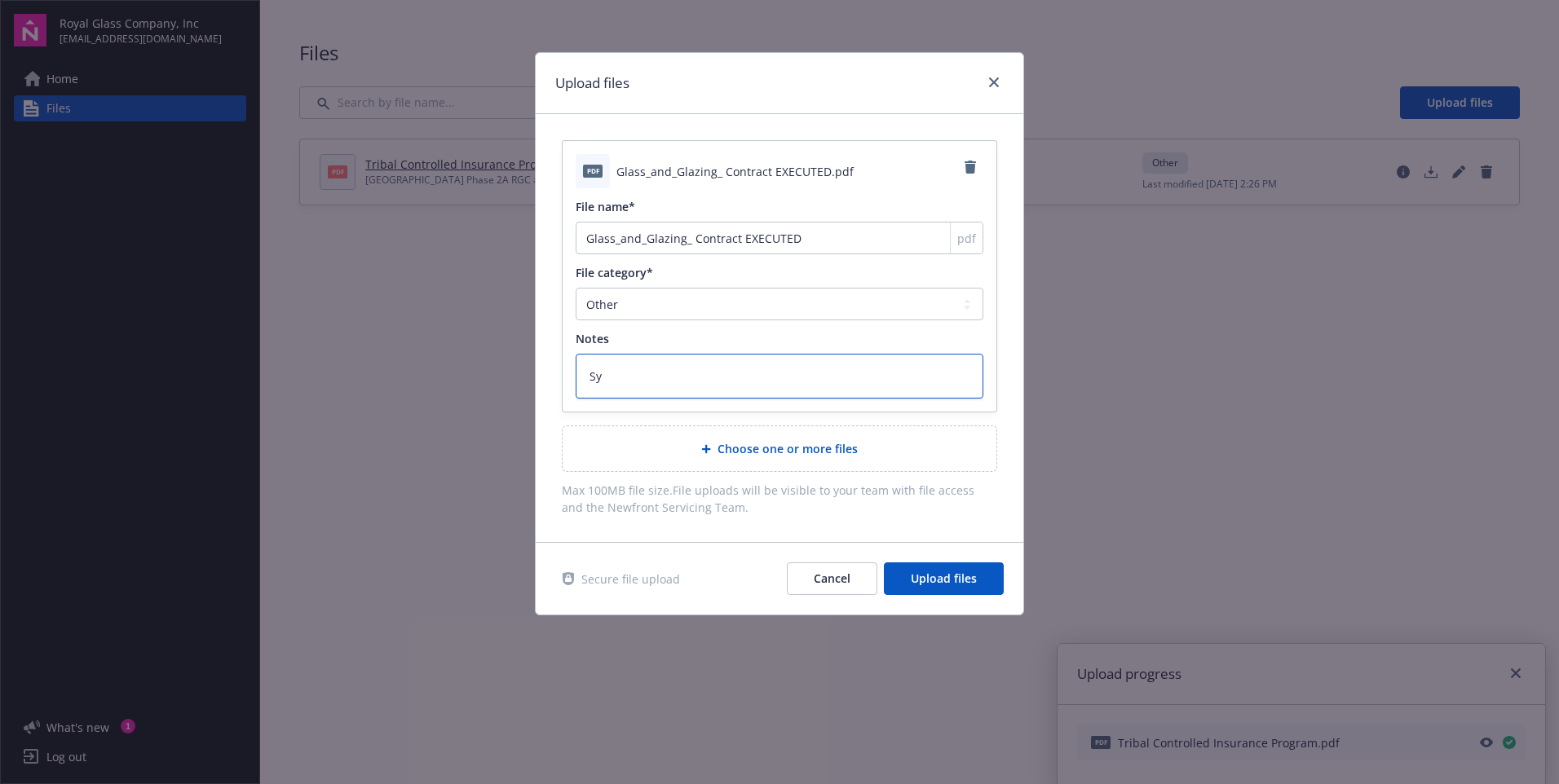
type textarea "x"
type textarea "S"
type textarea "x"
type textarea "Sk"
type textarea "x"
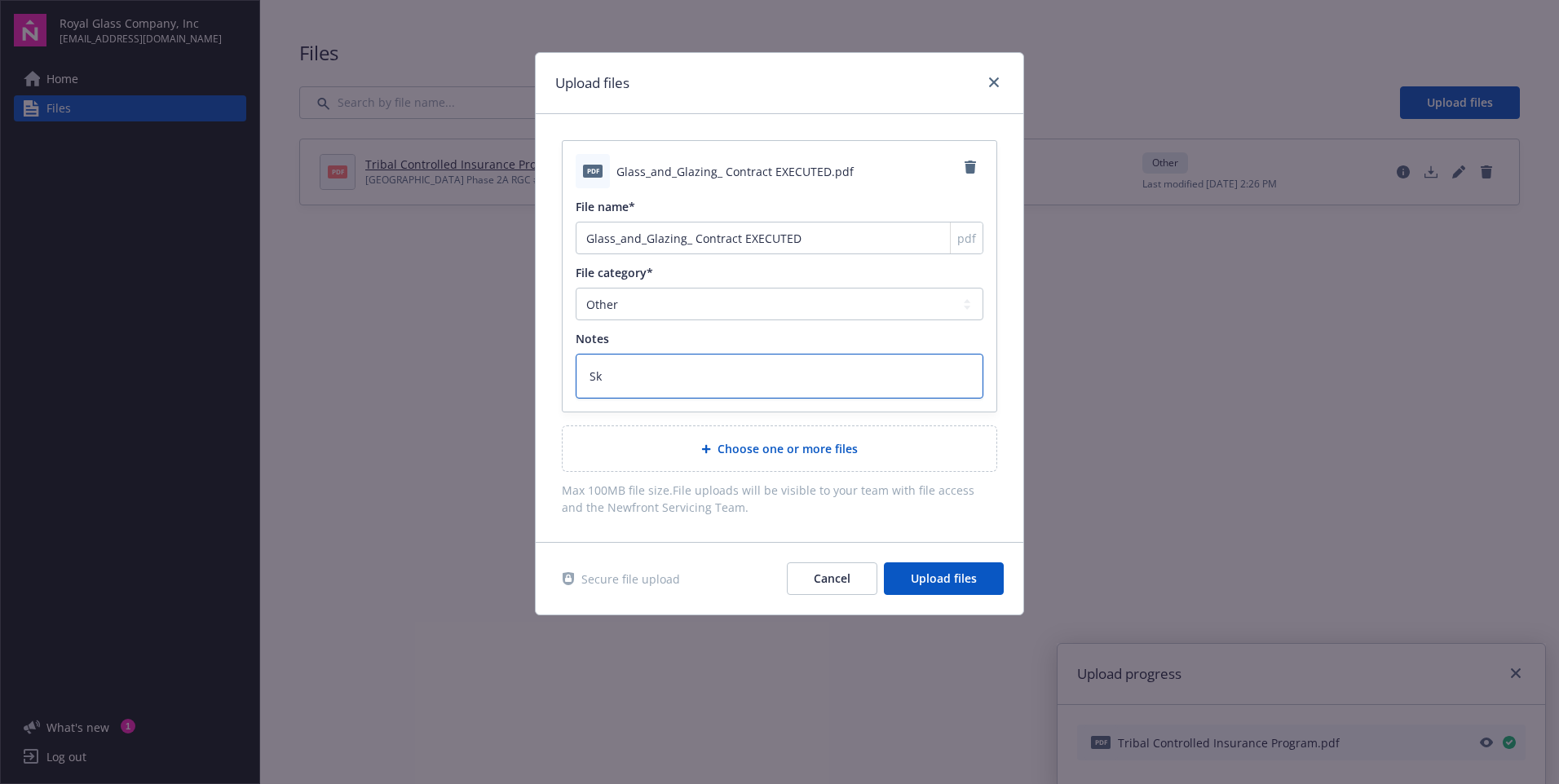
type textarea "Sky"
type textarea "x"
type textarea "Sky"
type textarea "x"
type textarea "Sky R"
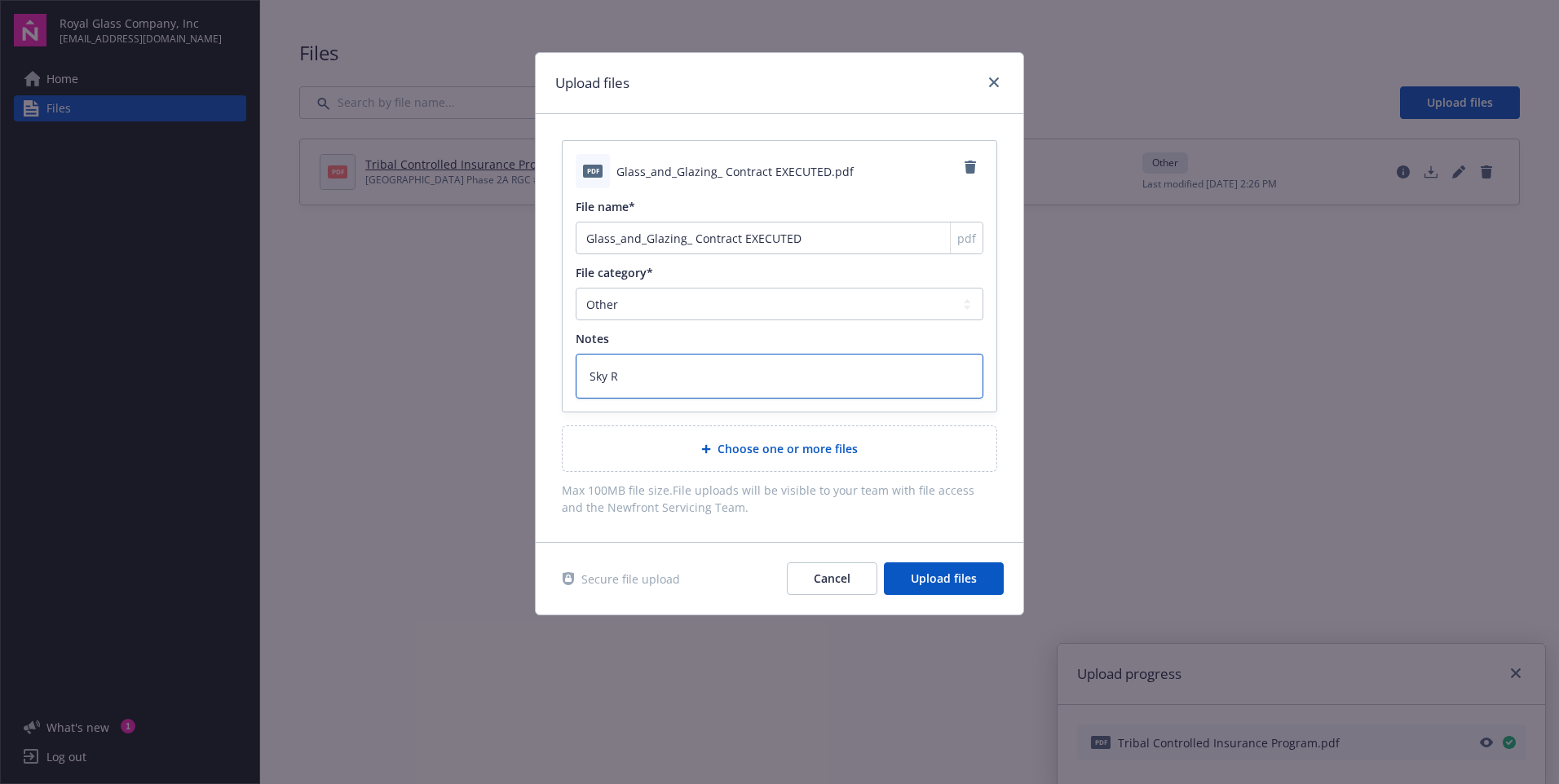
type textarea "x"
type textarea "Sky Ri"
type textarea "x"
type textarea "Sky Riv"
type textarea "x"
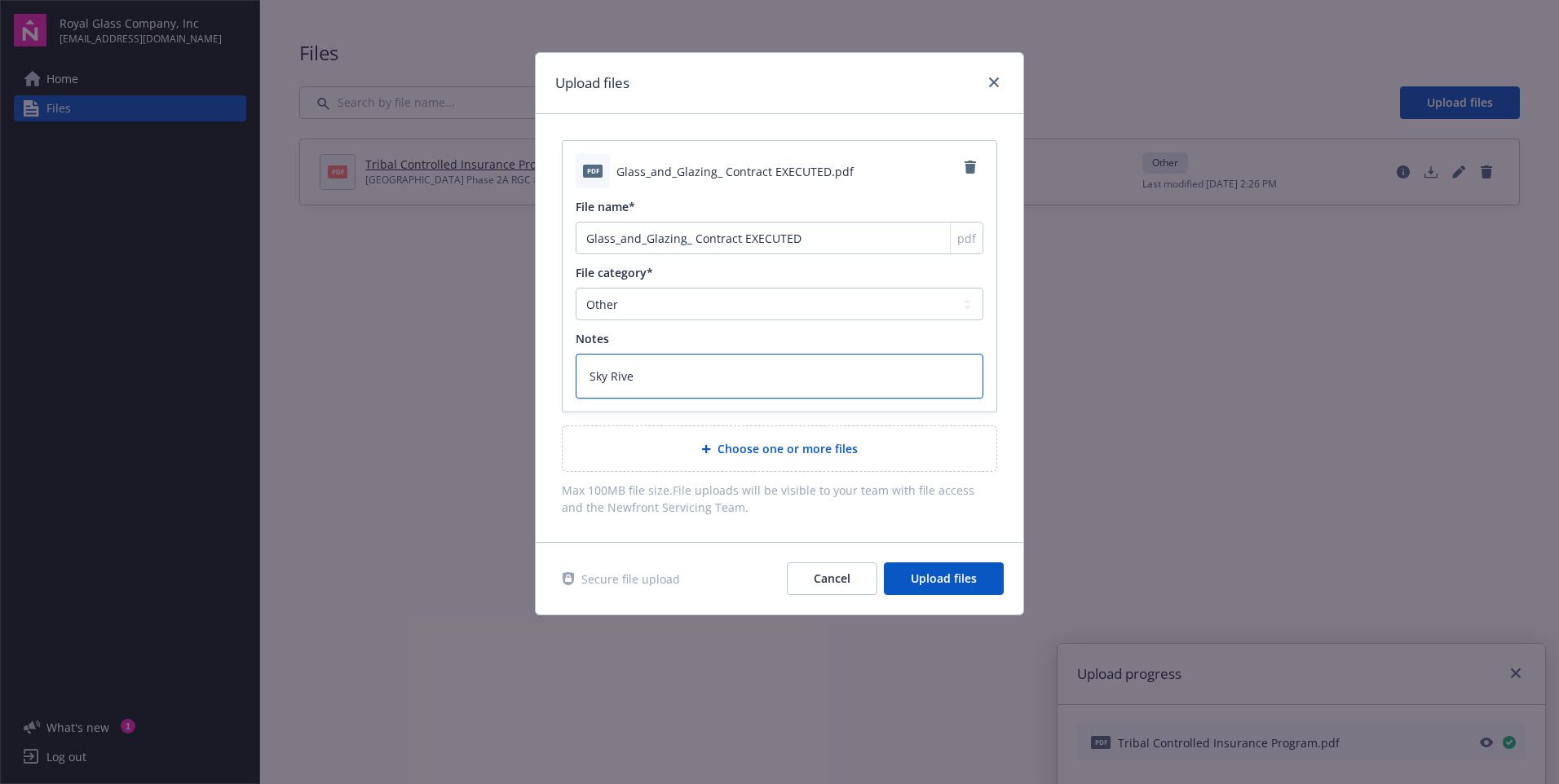
type textarea "Sky River"
type textarea "x"
type textarea "Sky River"
type textarea "x"
type textarea "Sky River C"
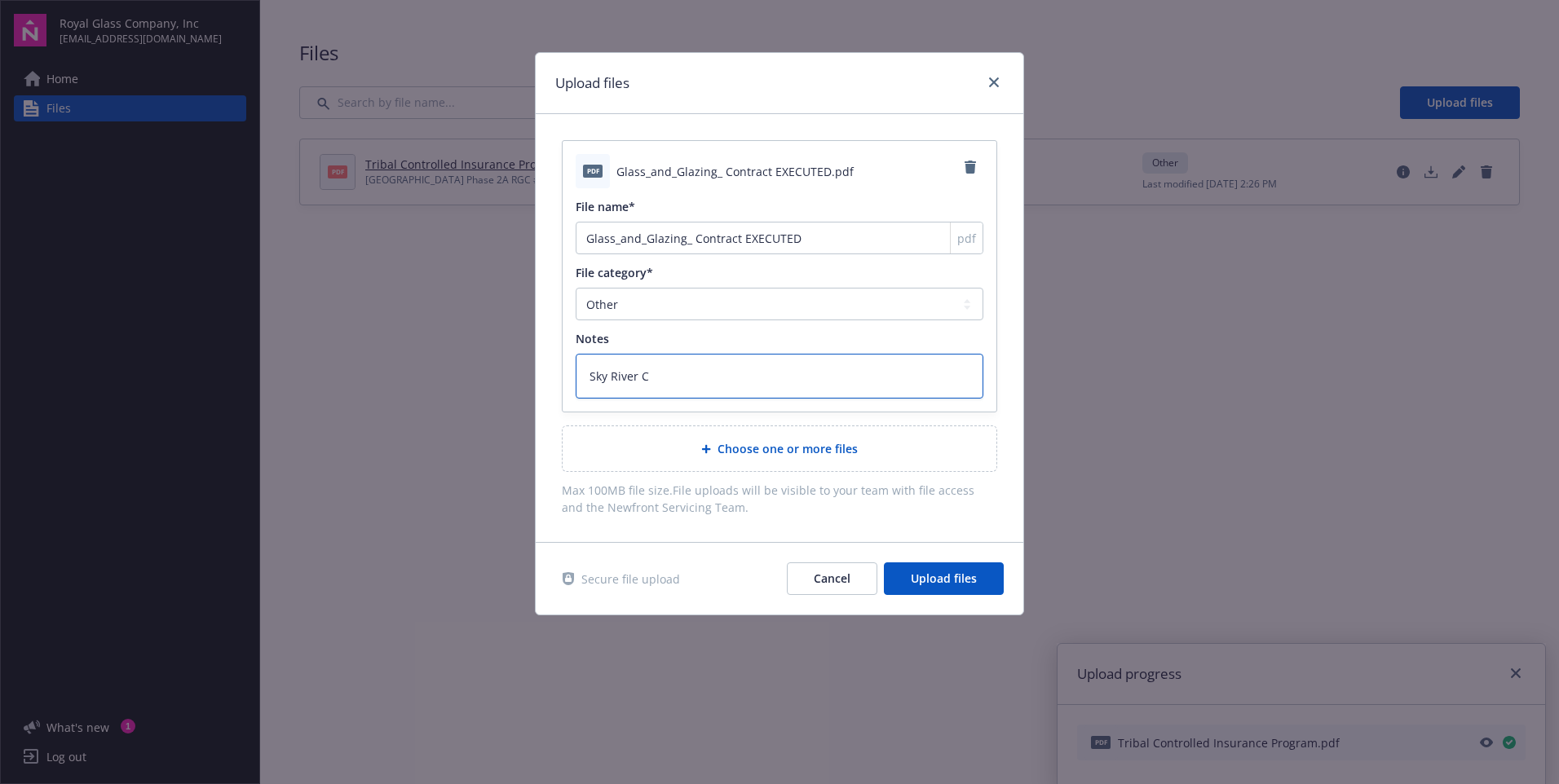
type textarea "x"
type textarea "Sky River Ca"
type textarea "x"
type textarea "Sky River Cas"
type textarea "x"
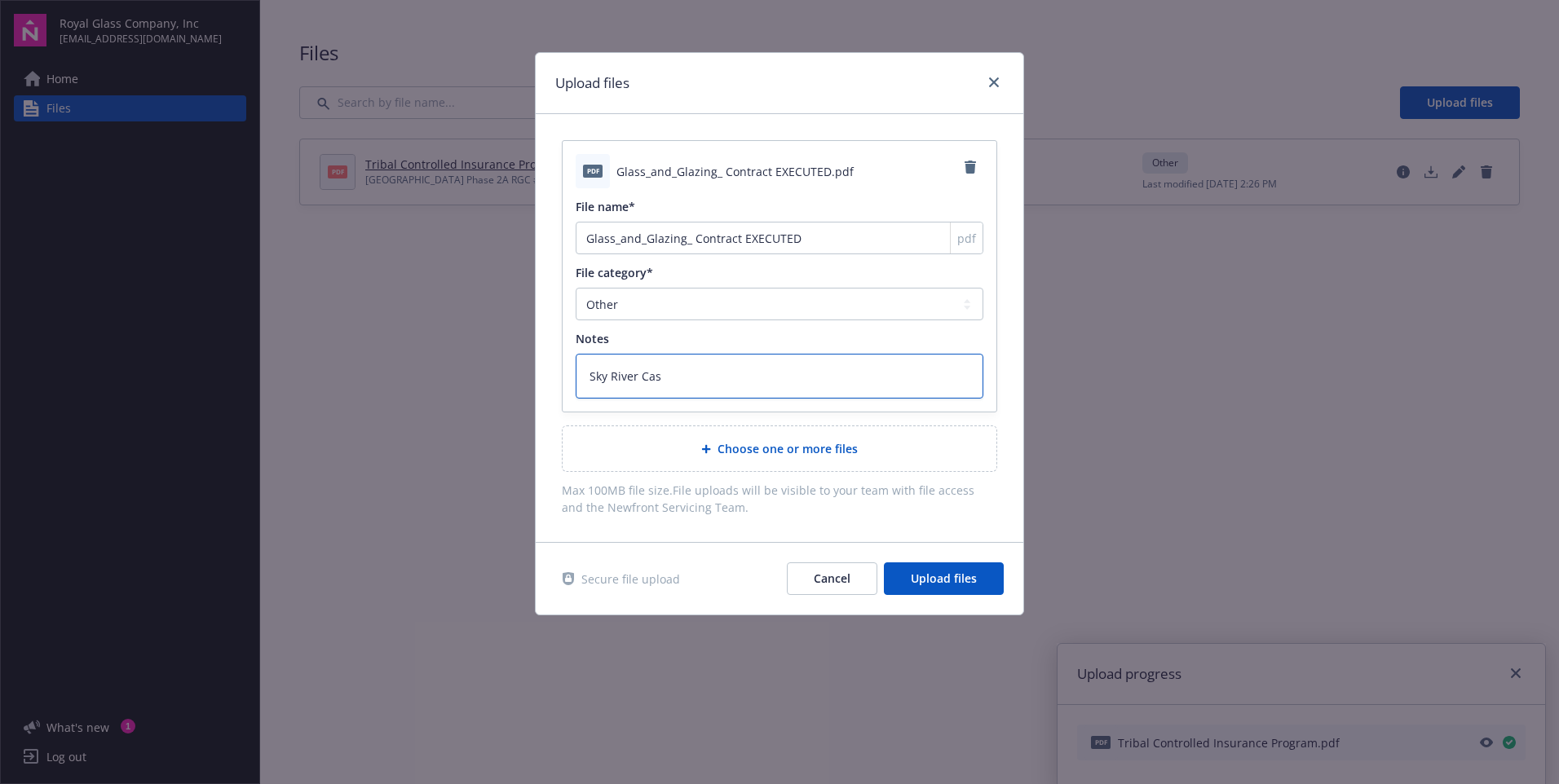
type textarea "Sky River Casi"
type textarea "x"
type textarea "Sky River Casin"
type textarea "x"
type textarea "Sky River Casino"
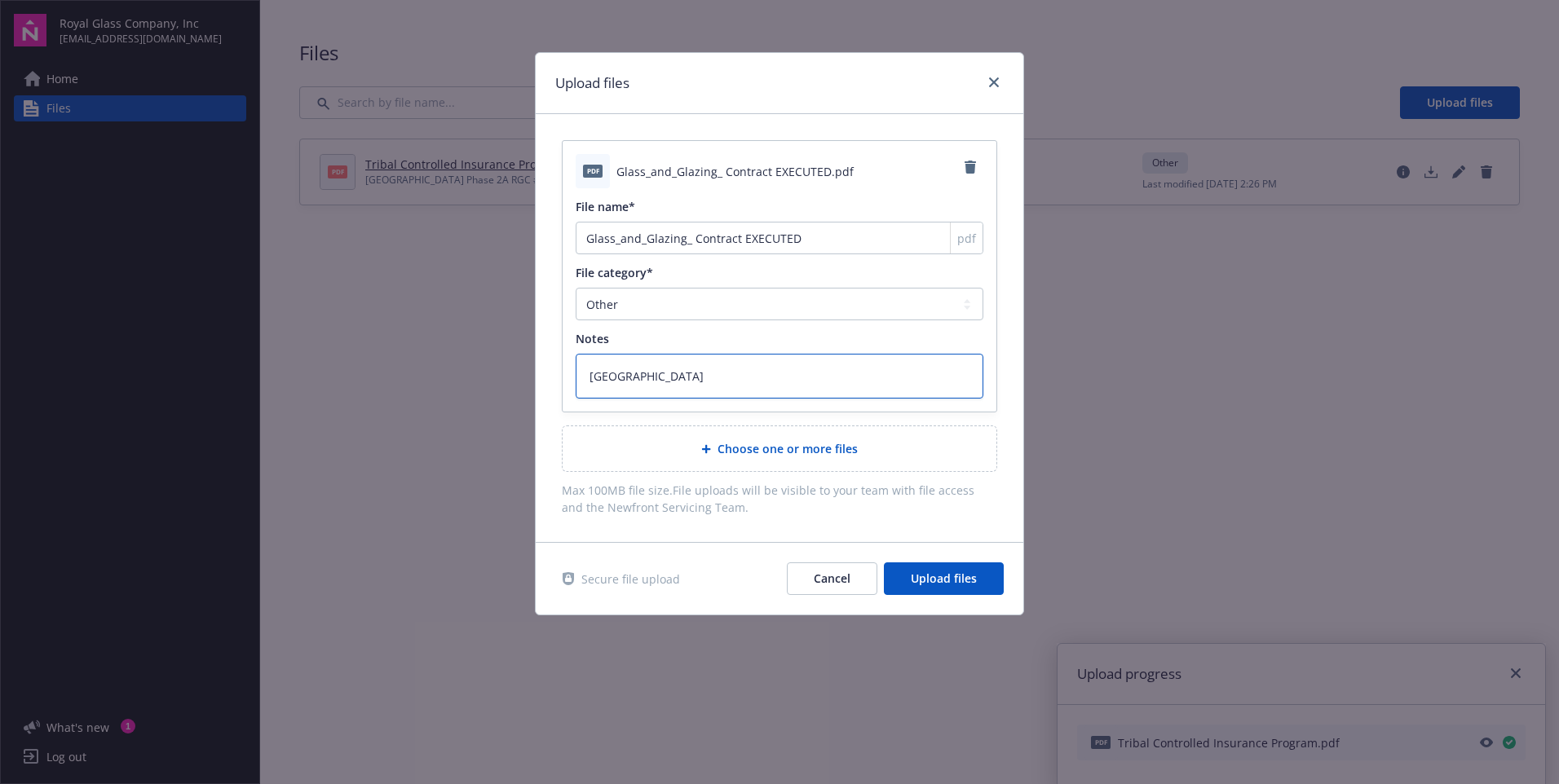
type textarea "x"
type textarea "Sky River Casino"
type textarea "x"
type textarea "Sky River Casino P"
type textarea "x"
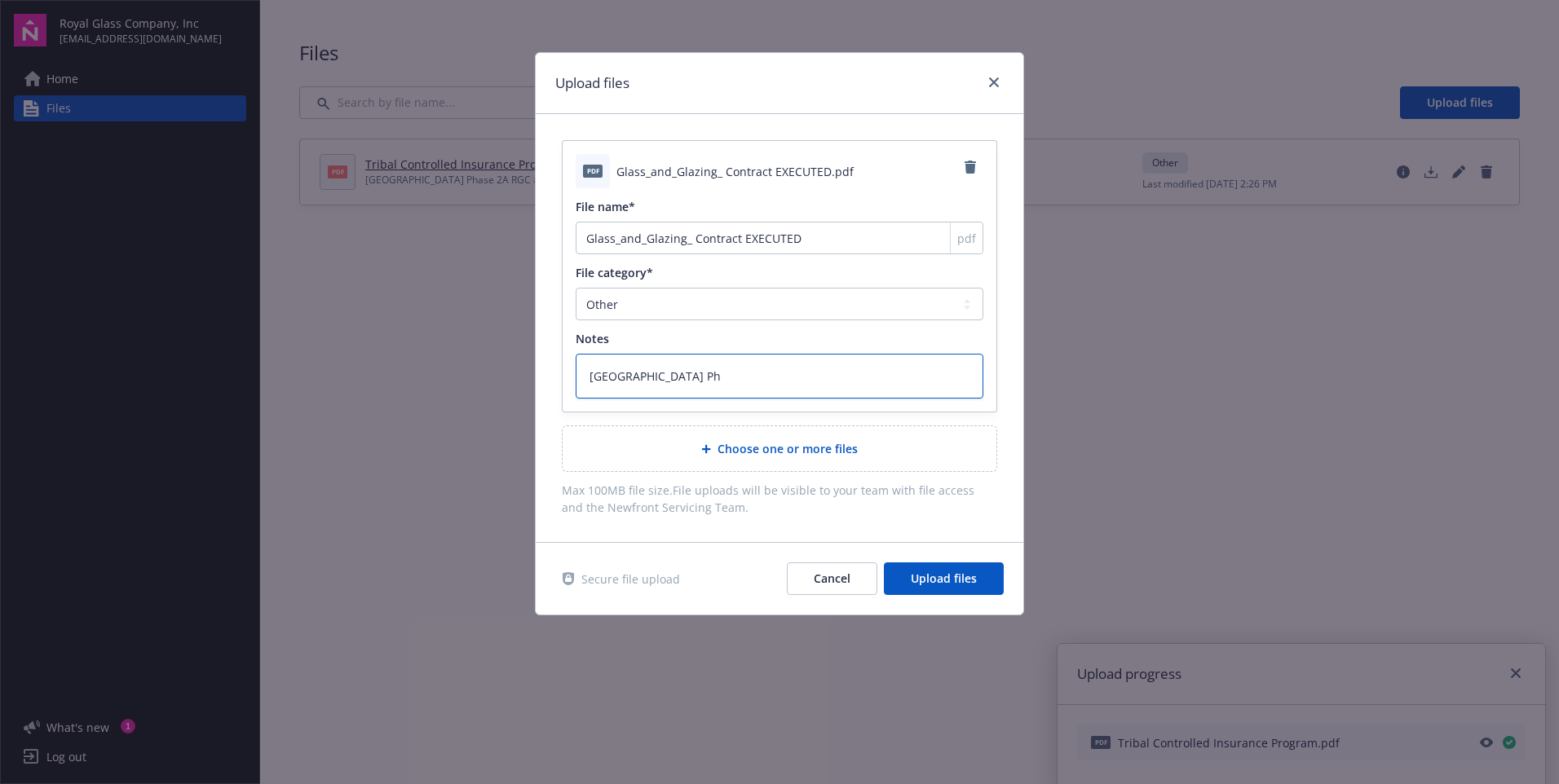
type textarea "Sky River Casino Pha"
type textarea "x"
type textarea "Sky River Casino Phas"
type textarea "x"
type textarea "Sky River Casino Phase"
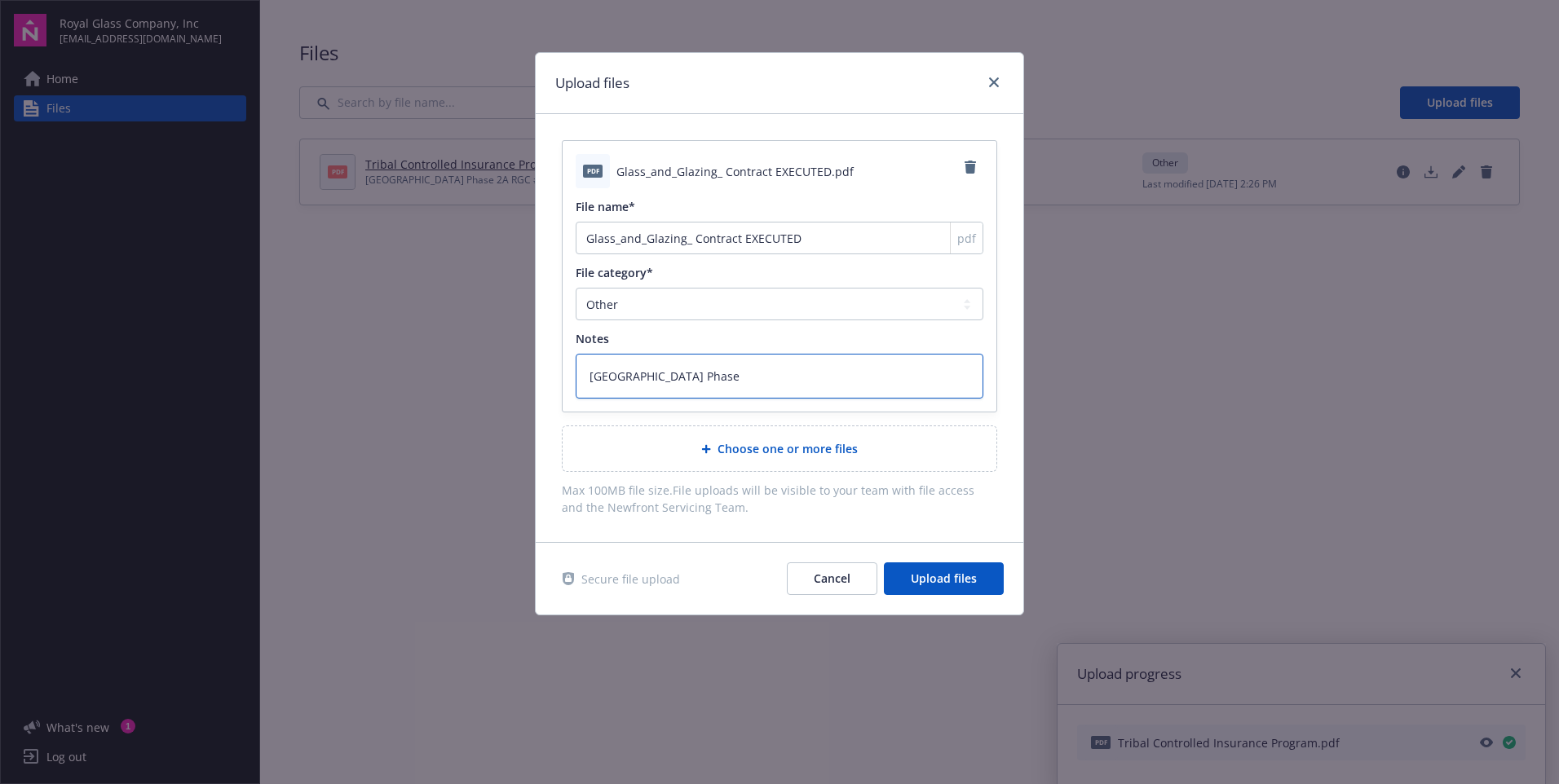
type textarea "x"
type textarea "Sky River Casino Phase"
type textarea "x"
type textarea "Sky River Casino Phase 2"
type textarea "x"
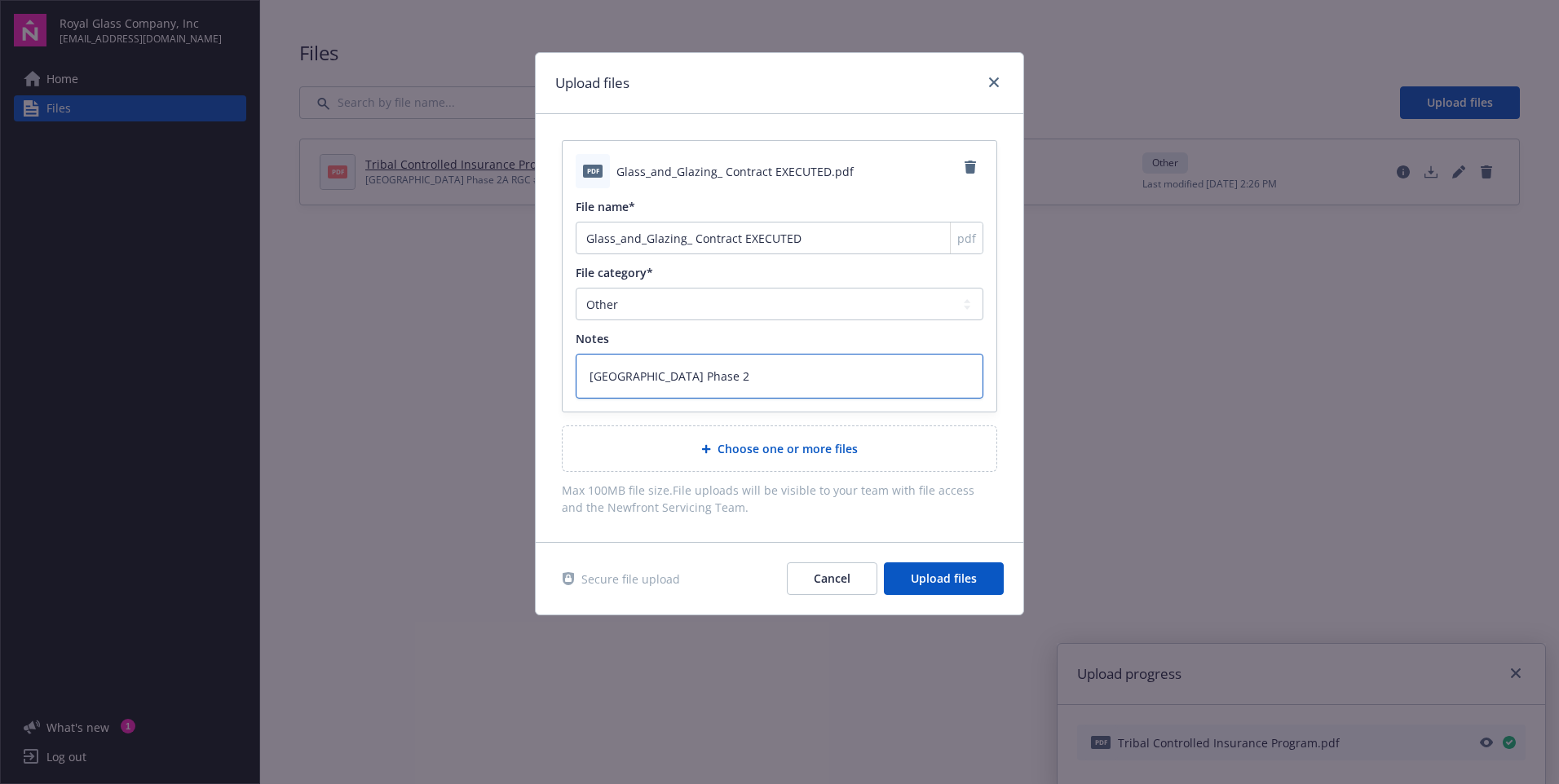
type textarea "Sky River Casino Phase 2A"
type textarea "x"
type textarea "Sky River Casino Phase 2A"
type textarea "x"
type textarea "Sky River Casino Phase 2A R"
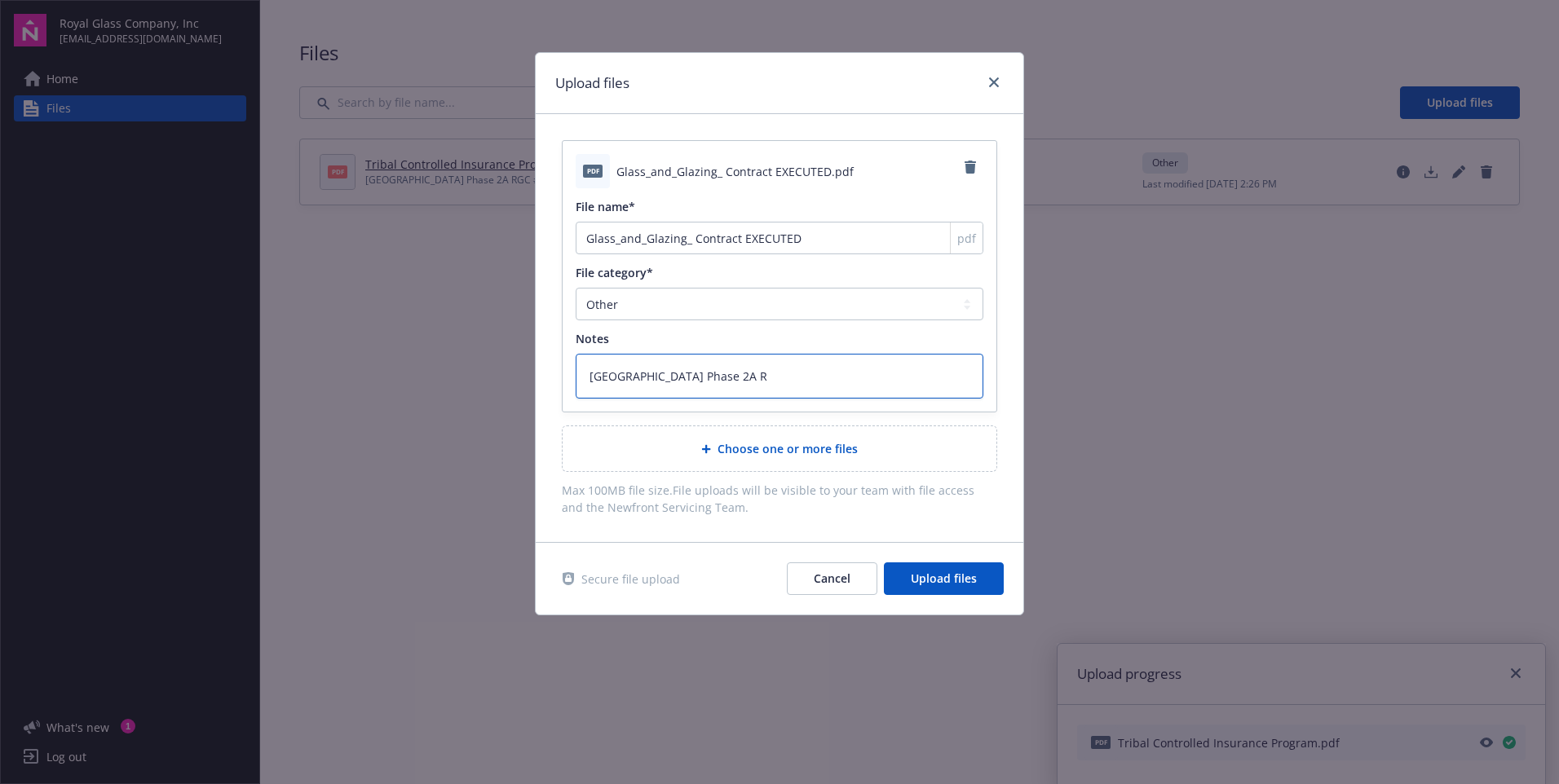
type textarea "x"
type textarea "Sky River Casino Phase 2A RG"
type textarea "x"
type textarea "Sky River Casino Phase 2A RGC"
type textarea "x"
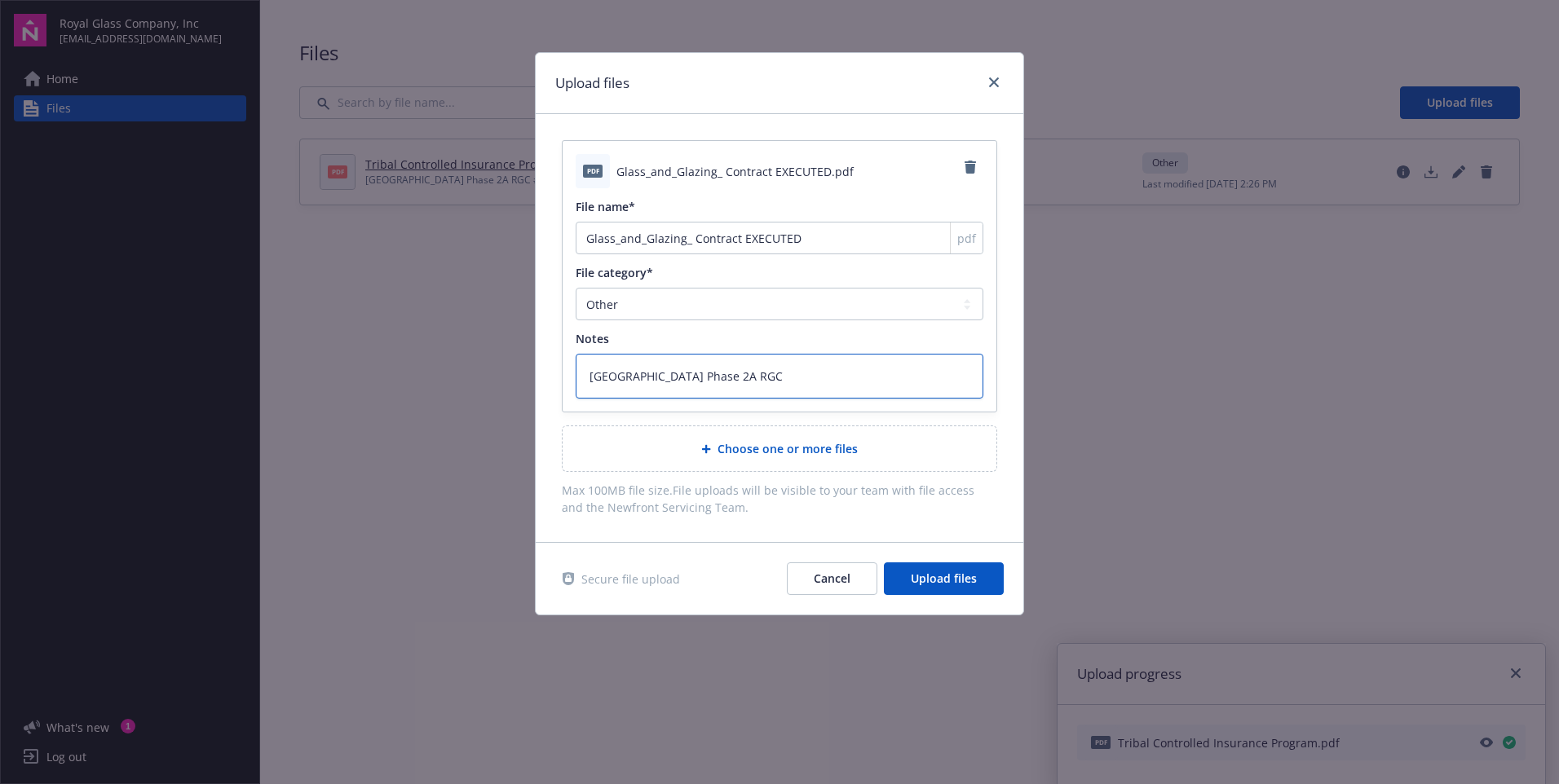
type textarea "Sky River Casino Phase 2A RGC"
type textarea "x"
type textarea "Sky River Casino Phase 2A RGC #"
type textarea "x"
type textarea "Sky River Casino Phase 2A RGC #2"
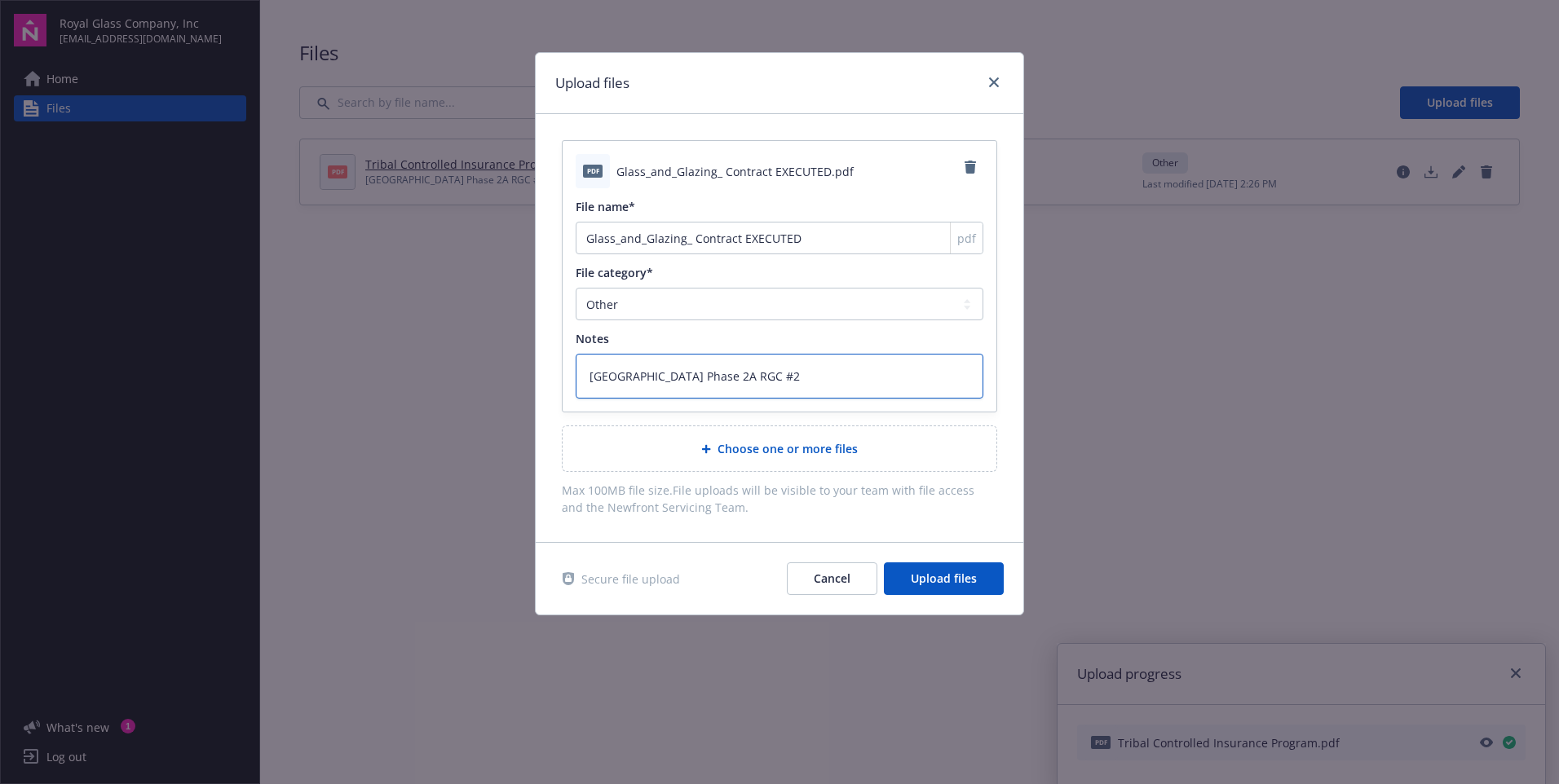
type textarea "x"
type textarea "Sky River Casino Phase 2A RGC #24"
type textarea "x"
type textarea "Sky River Casino Phase 2A RGC #240"
type textarea "x"
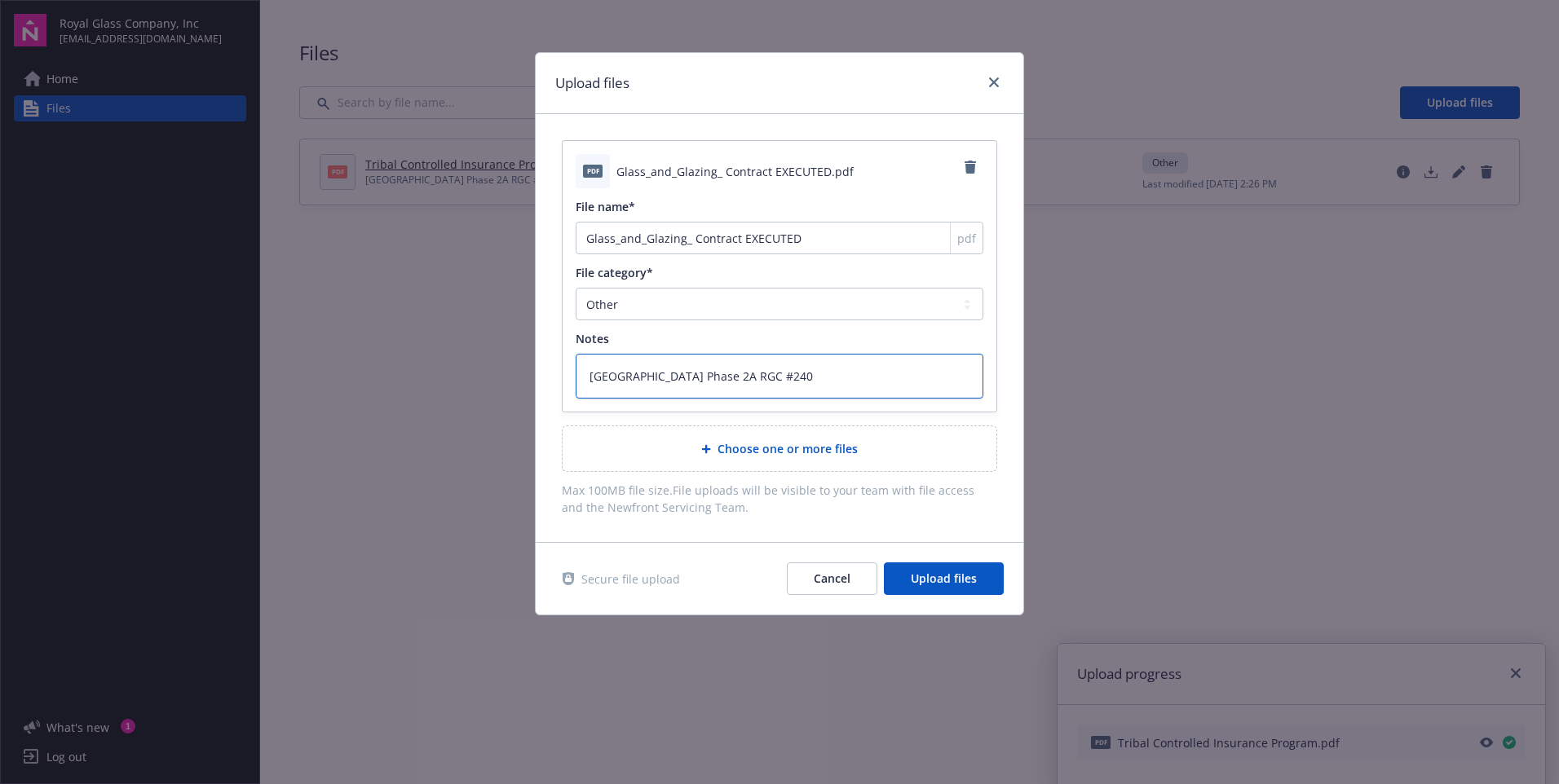
type textarea "Sky River Casino Phase 2A RGC #2400"
type textarea "x"
type textarea "Sky River Casino Phase 2A RGC #24007"
type textarea "x"
type textarea "Sky River Casino Phase 2A RGC #240073"
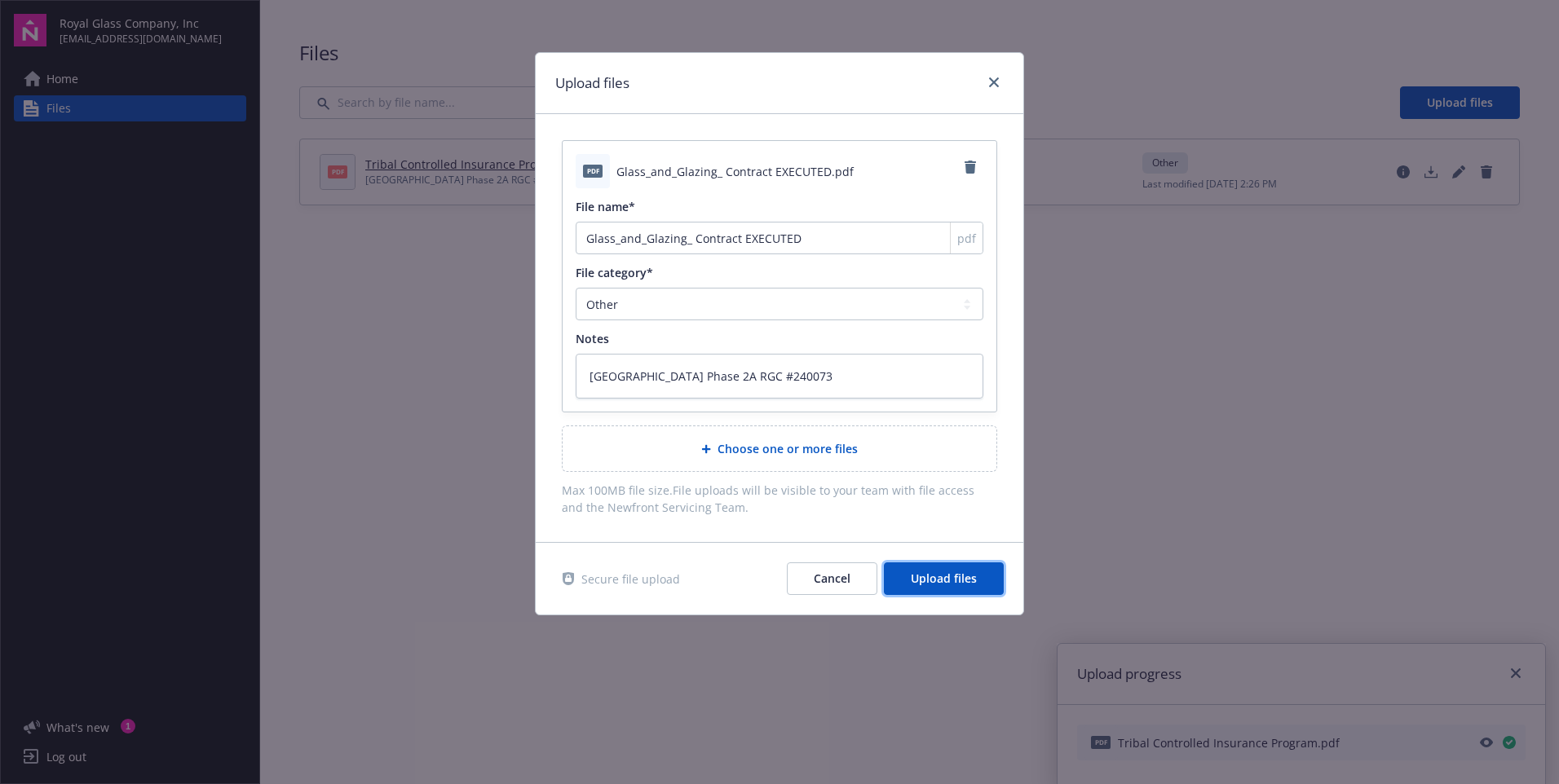
click at [918, 580] on span "Upload files" at bounding box center [943, 579] width 66 height 16
type textarea "x"
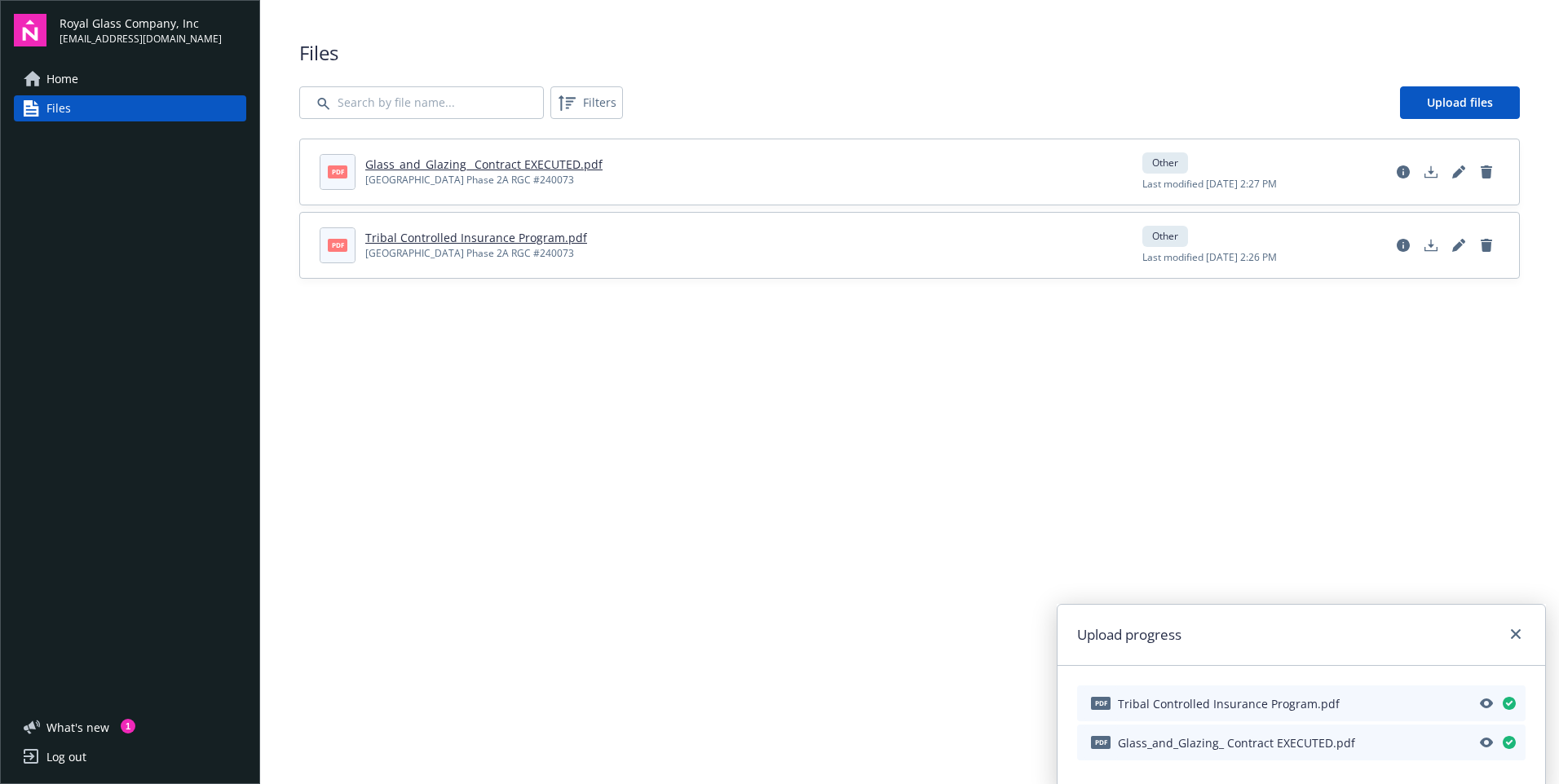
click at [71, 756] on div "Log out" at bounding box center [66, 757] width 40 height 26
